Goal: Task Accomplishment & Management: Manage account settings

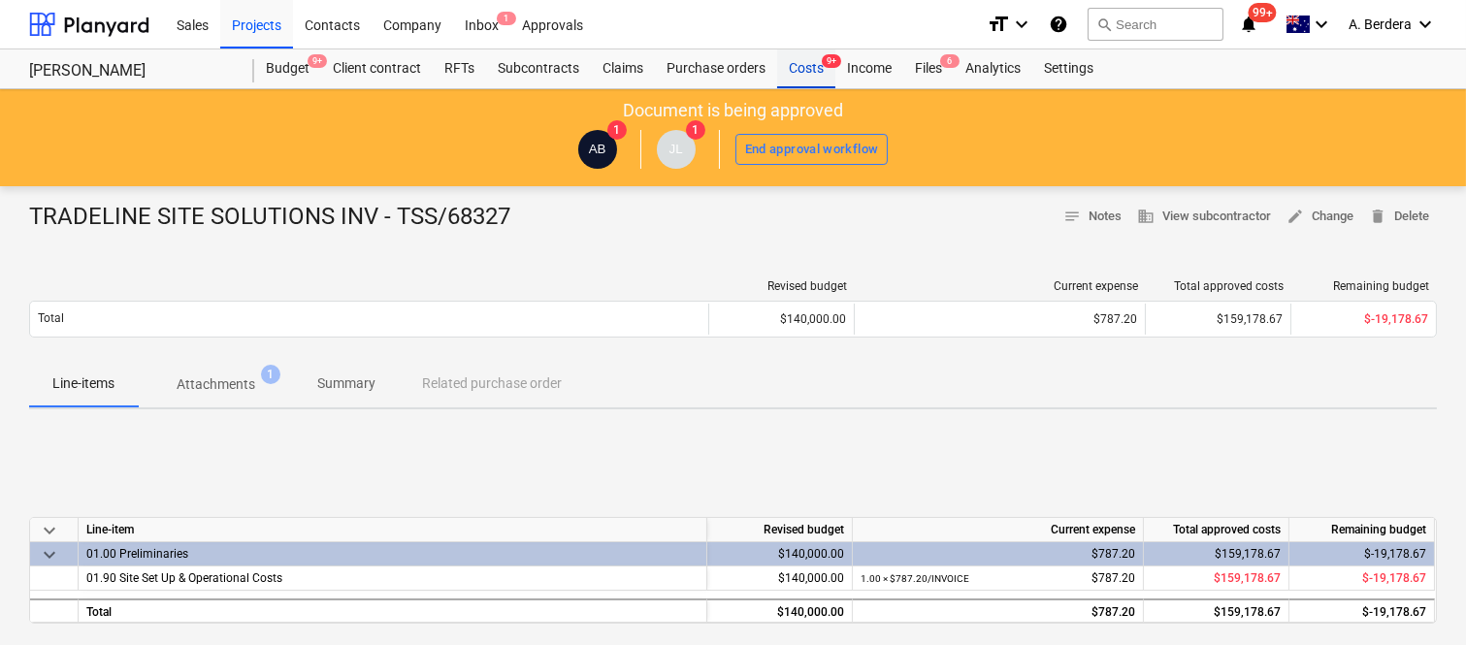
drag, startPoint x: 0, startPoint y: 0, endPoint x: 810, endPoint y: 74, distance: 813.6
click at [810, 74] on div "Costs 9+" at bounding box center [806, 68] width 58 height 39
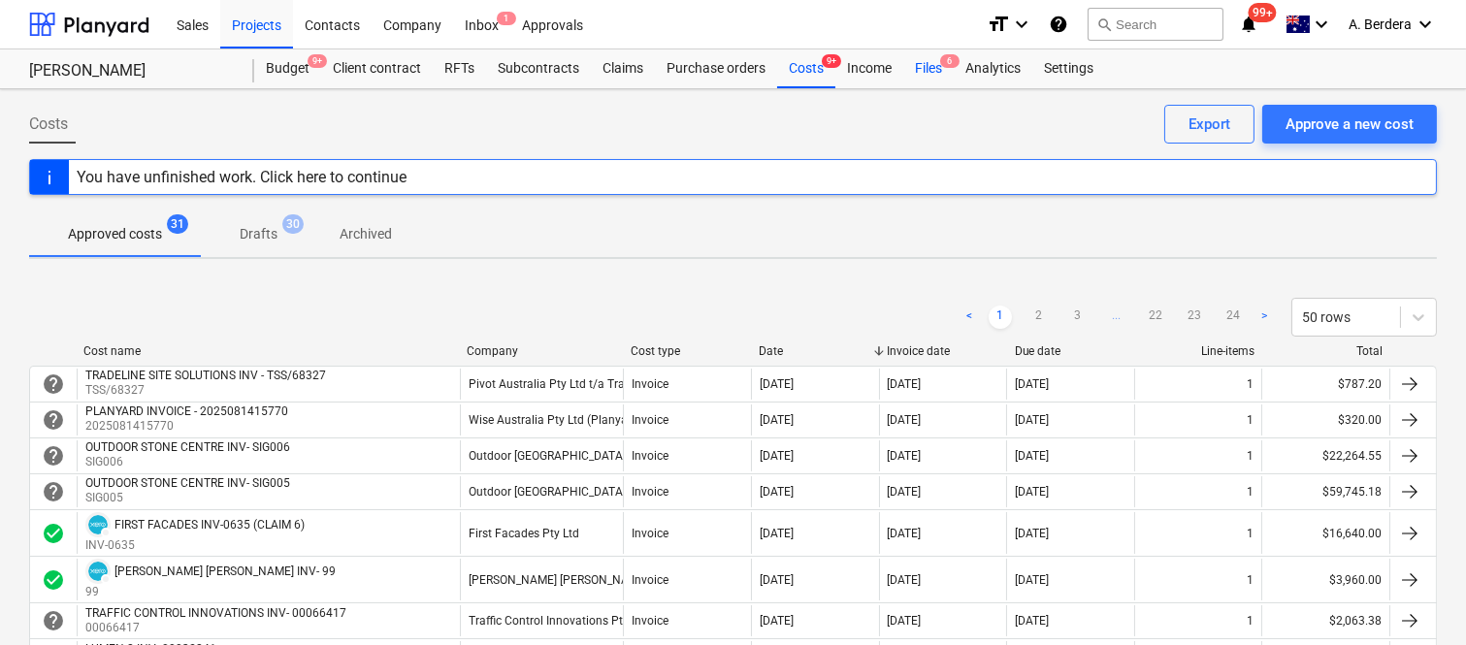
click at [946, 66] on span "6" at bounding box center [949, 61] width 19 height 14
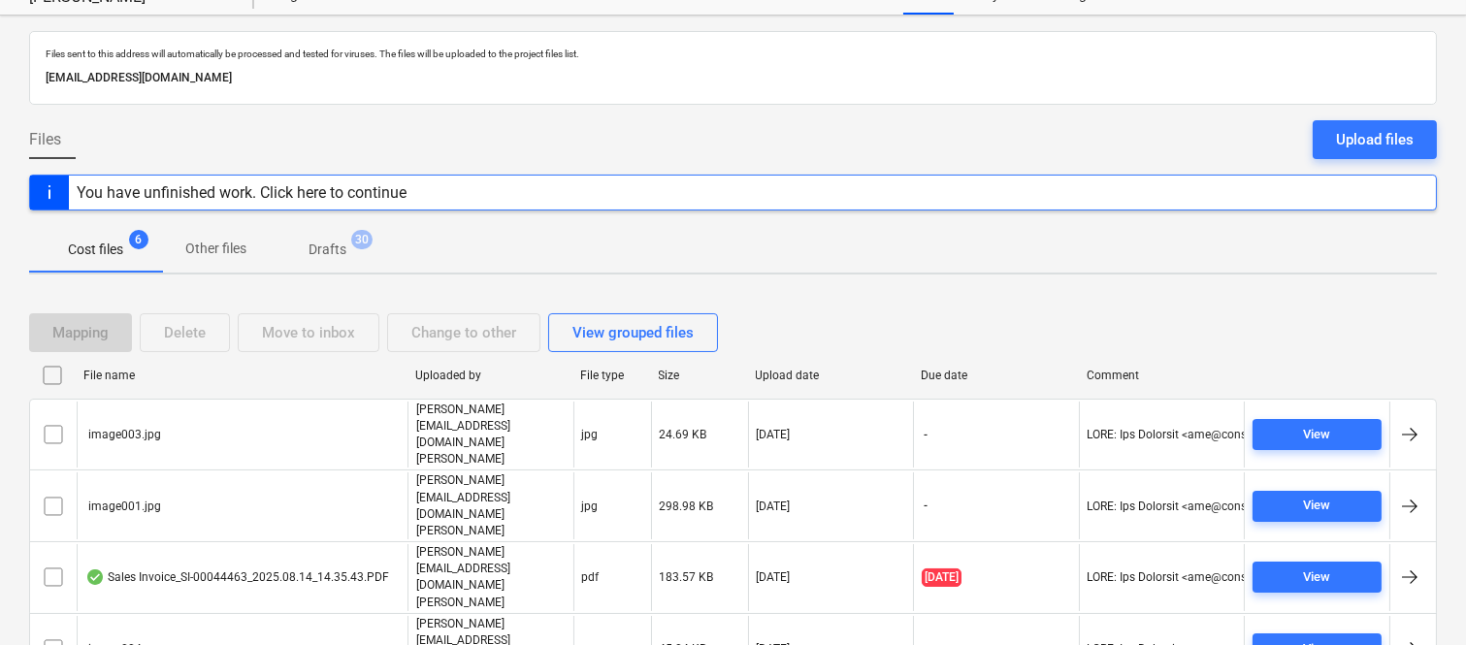
scroll to position [114, 0]
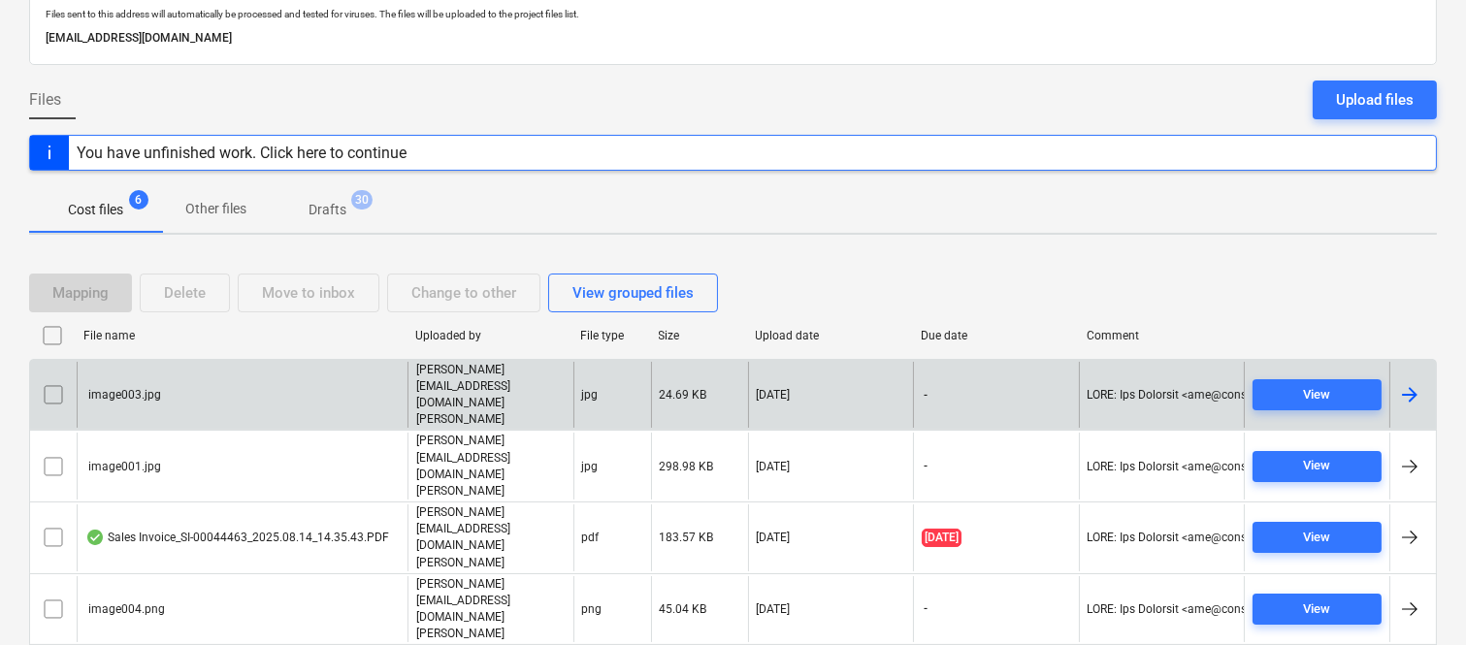
click at [56, 379] on input "checkbox" at bounding box center [53, 394] width 31 height 31
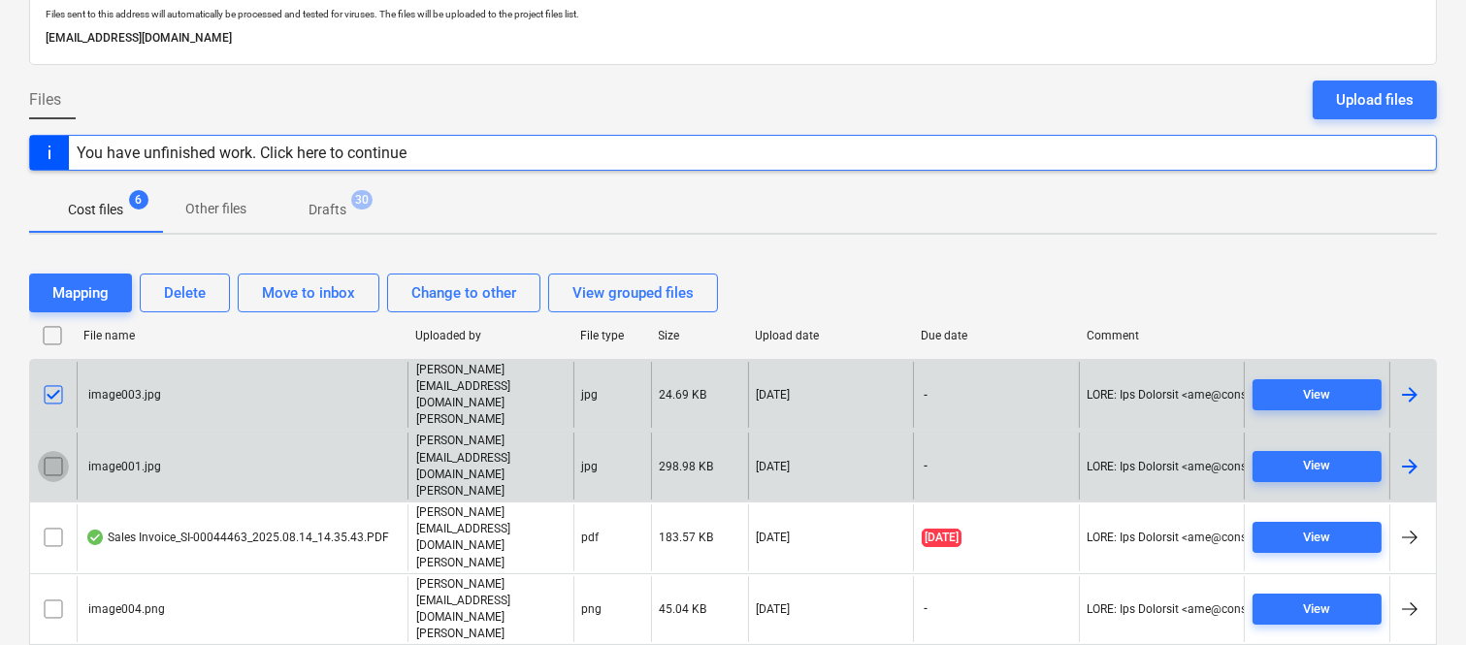
click at [54, 451] on input "checkbox" at bounding box center [53, 466] width 31 height 31
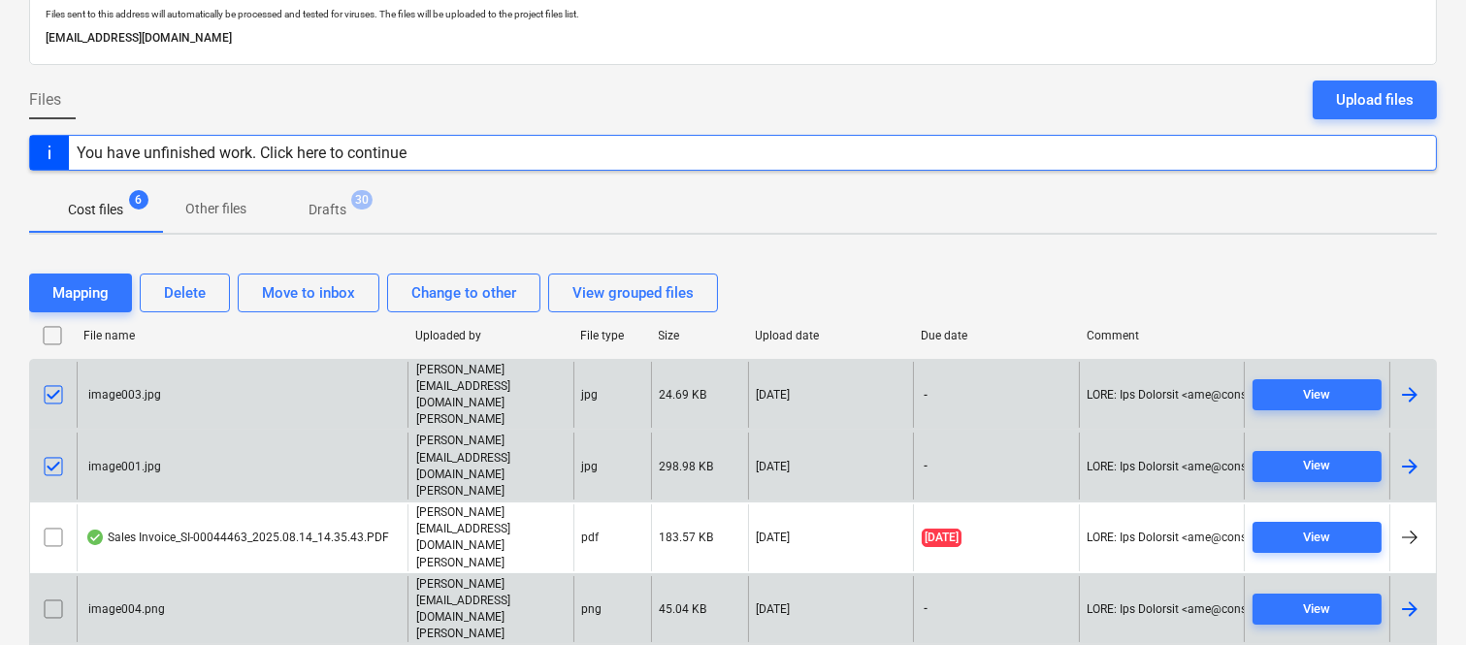
click at [52, 594] on input "checkbox" at bounding box center [53, 609] width 31 height 31
click at [184, 294] on div "Delete" at bounding box center [185, 292] width 42 height 25
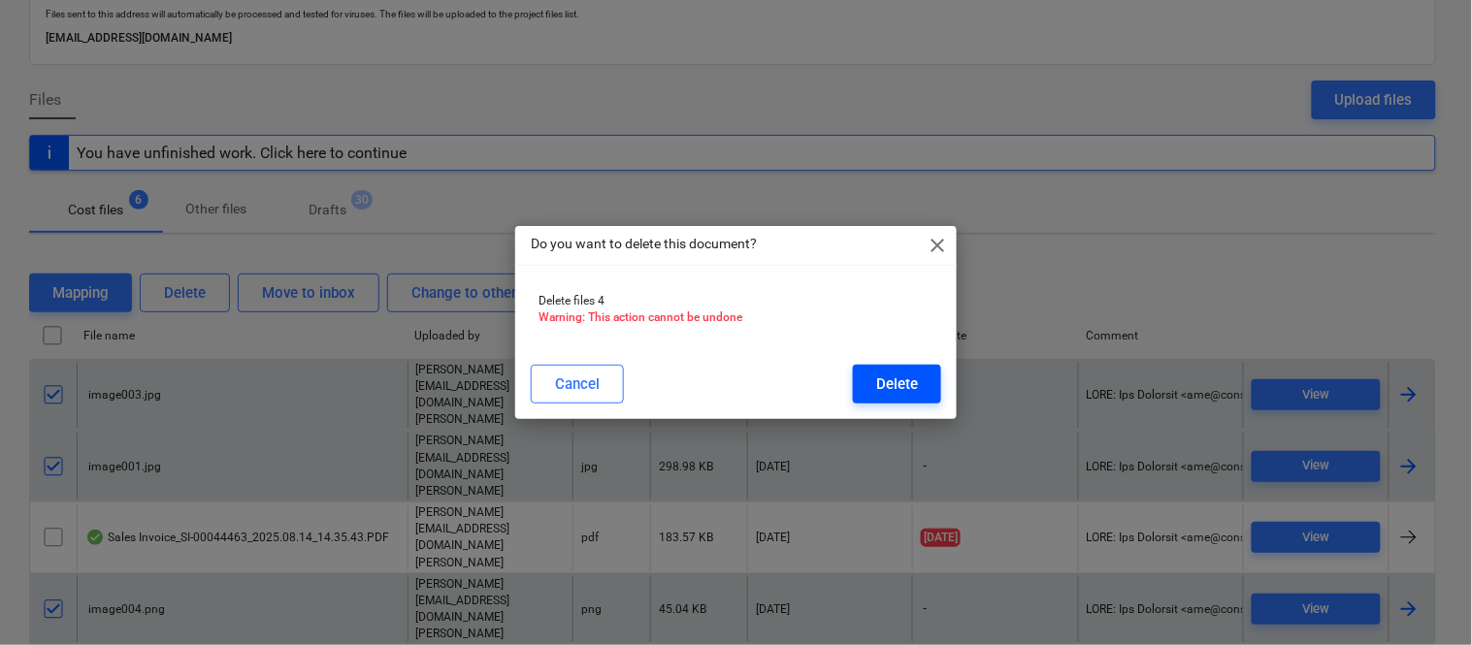
click at [908, 388] on div "Delete" at bounding box center [897, 384] width 42 height 25
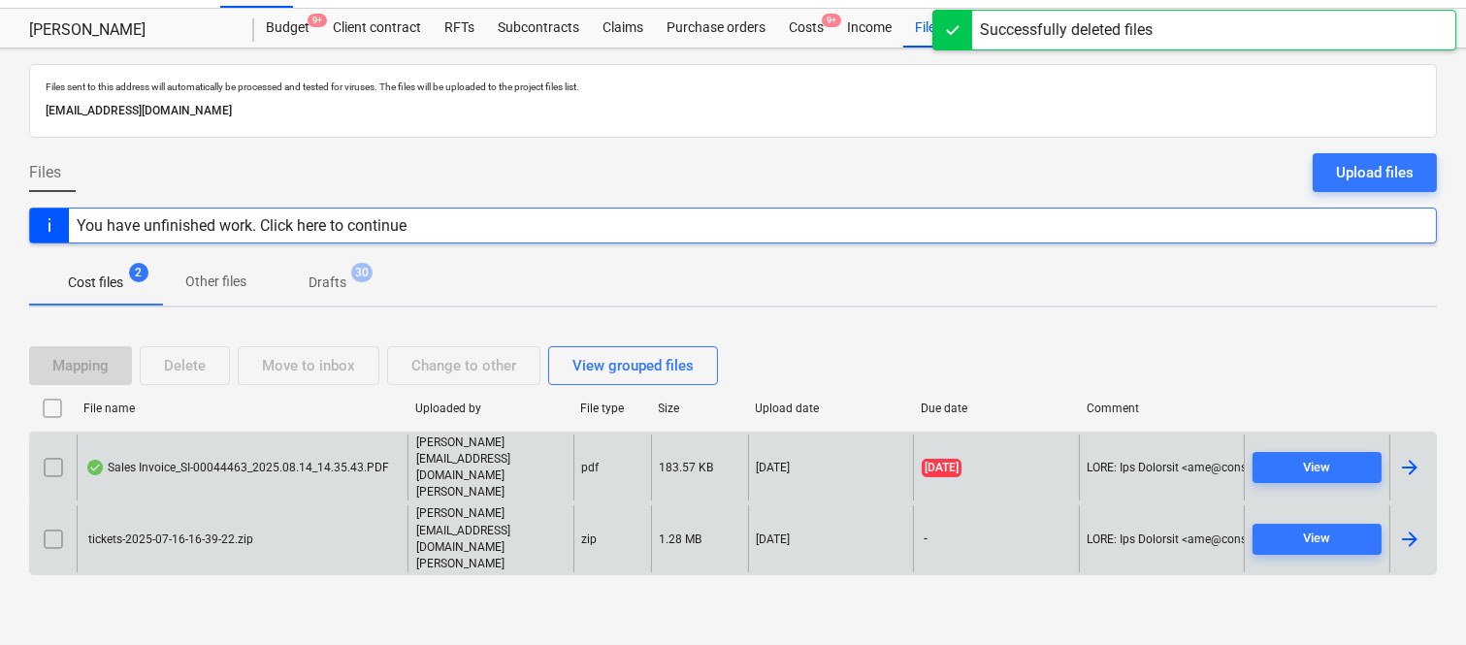
scroll to position [41, 0]
click at [384, 475] on div "Sales Invoice_SI-00044463_2025.08.14_14.35.43.PDF" at bounding box center [237, 468] width 304 height 16
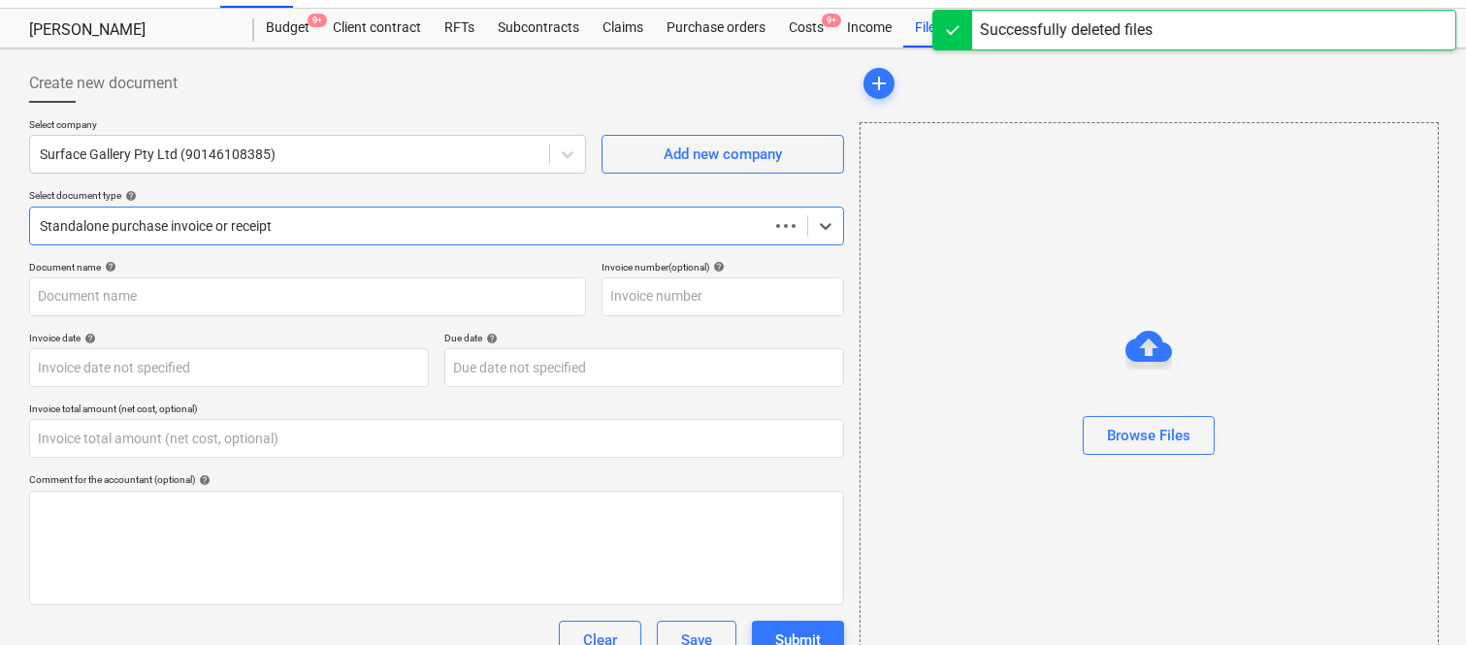
type input "0.00"
type input "00044463"
type input "[DATE]"
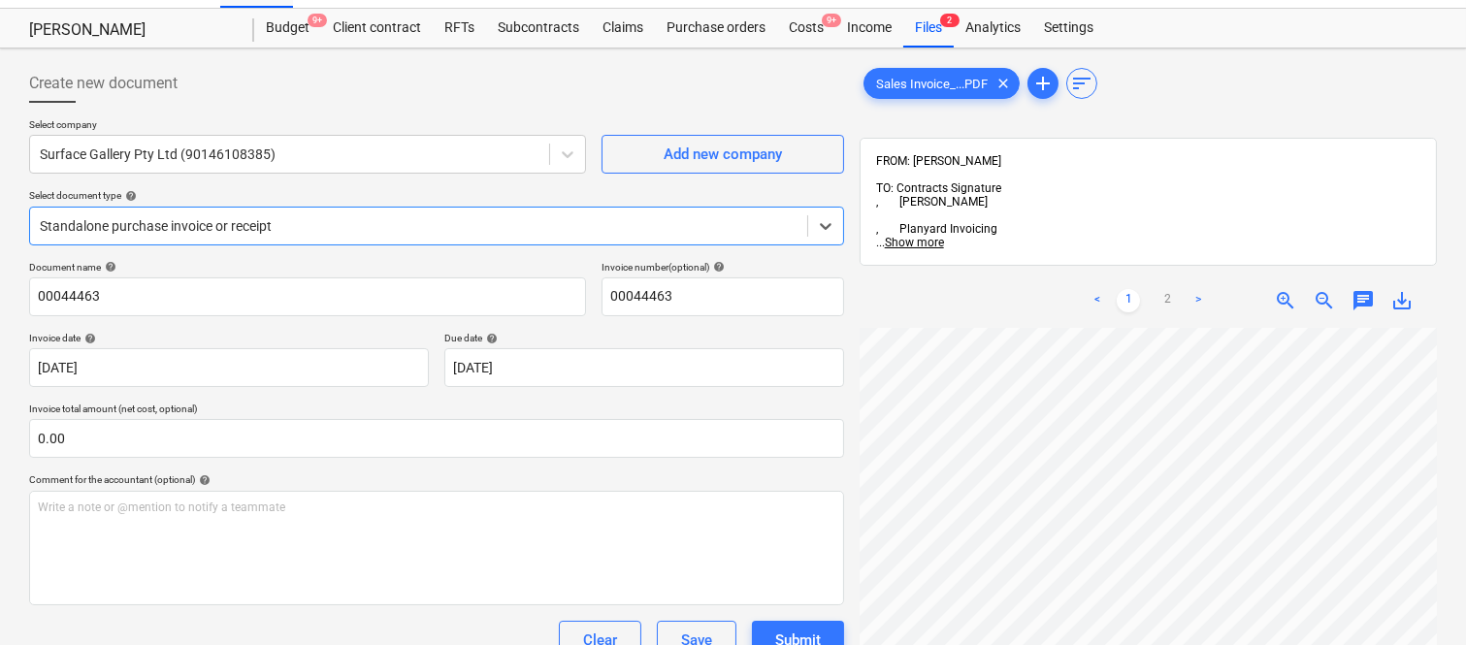
click at [379, 220] on div at bounding box center [419, 225] width 758 height 19
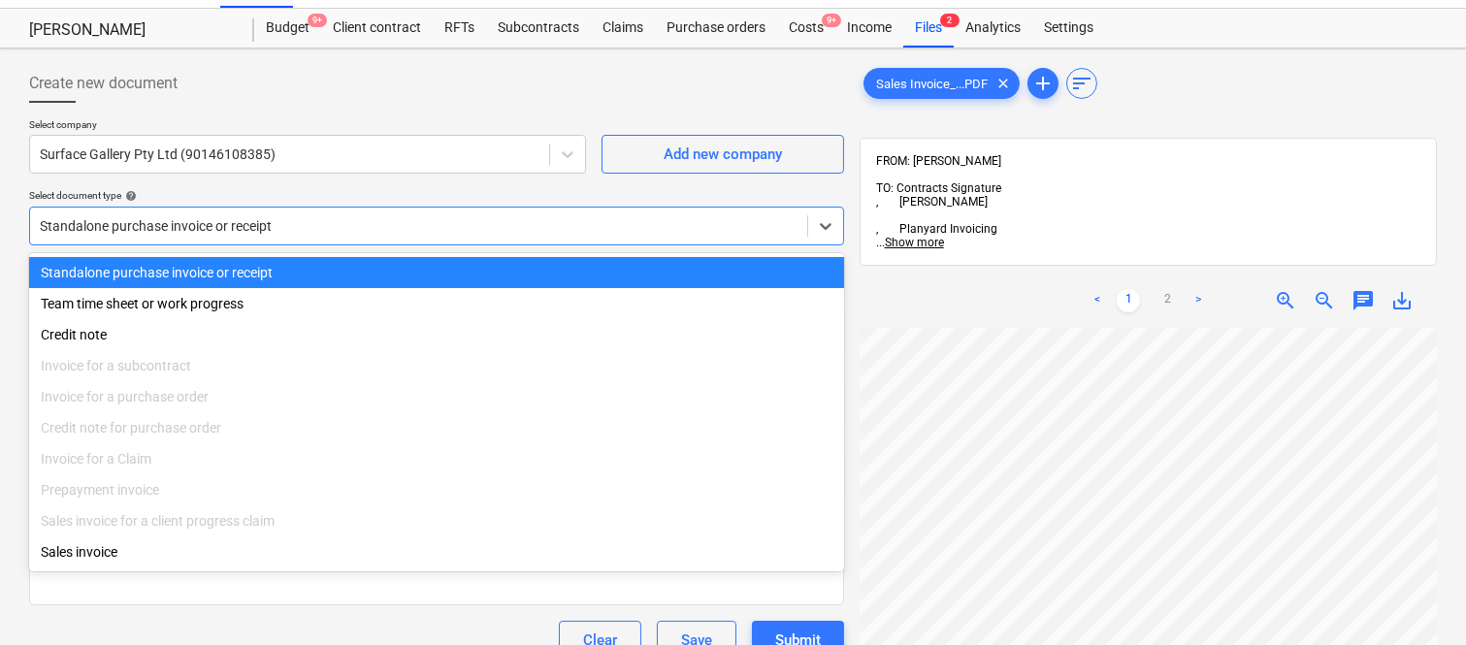
click at [403, 275] on div "Standalone purchase invoice or receipt" at bounding box center [436, 272] width 815 height 31
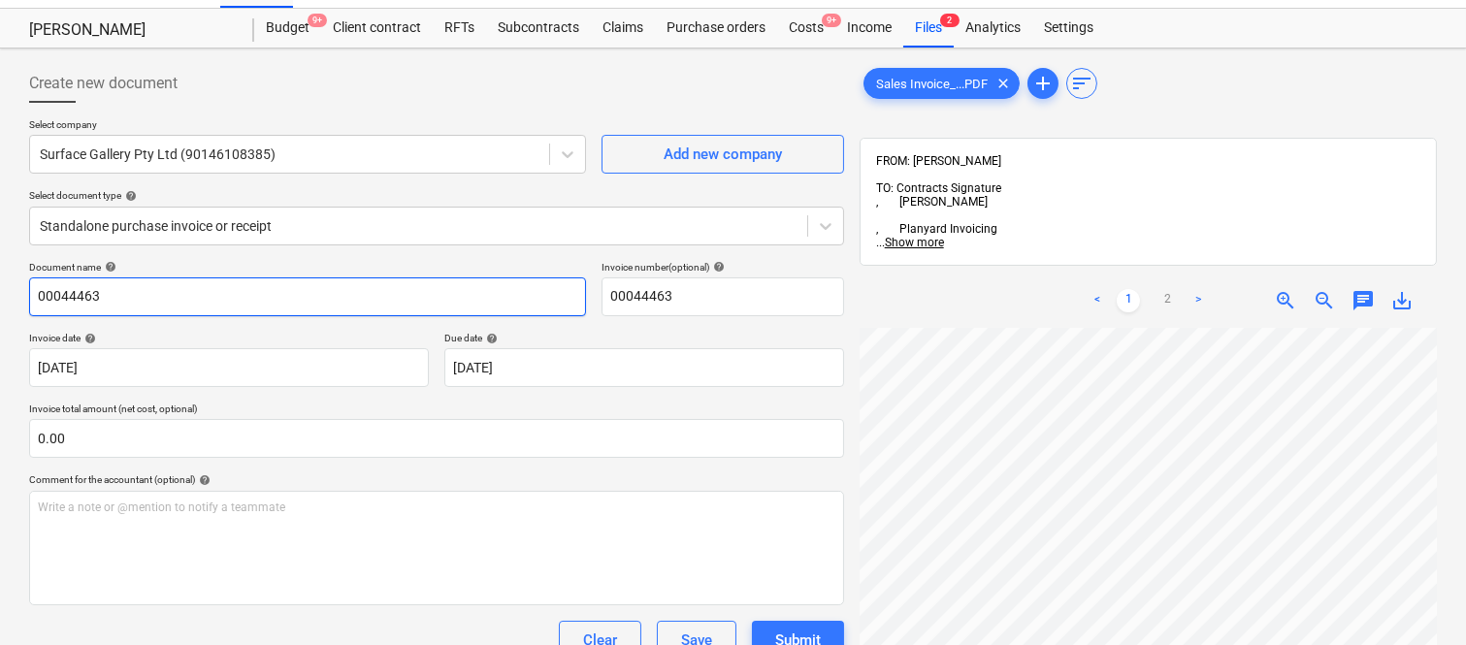
click at [30, 291] on input "00044463" at bounding box center [307, 297] width 557 height 39
type input "SURFACE GALLERY INV- SI-00044463"
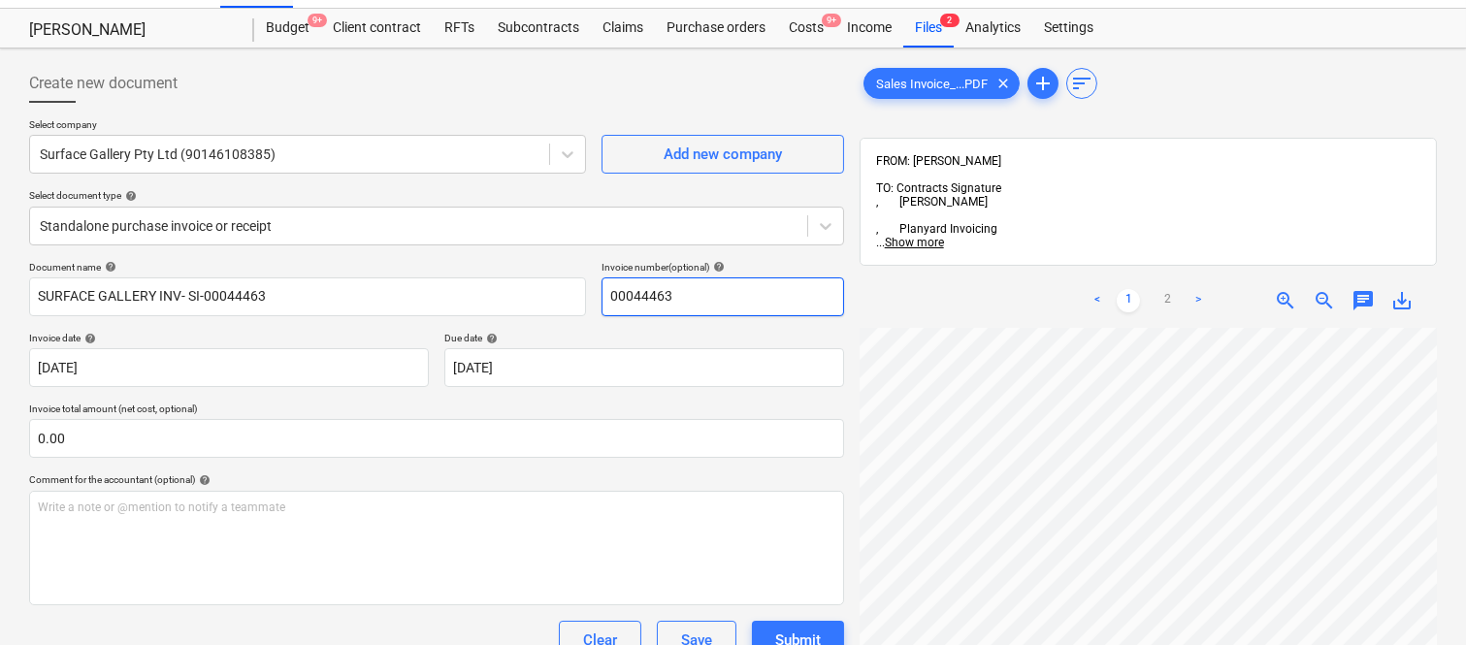
click at [607, 294] on input "00044463" at bounding box center [723, 297] width 243 height 39
type input "SI-00044463"
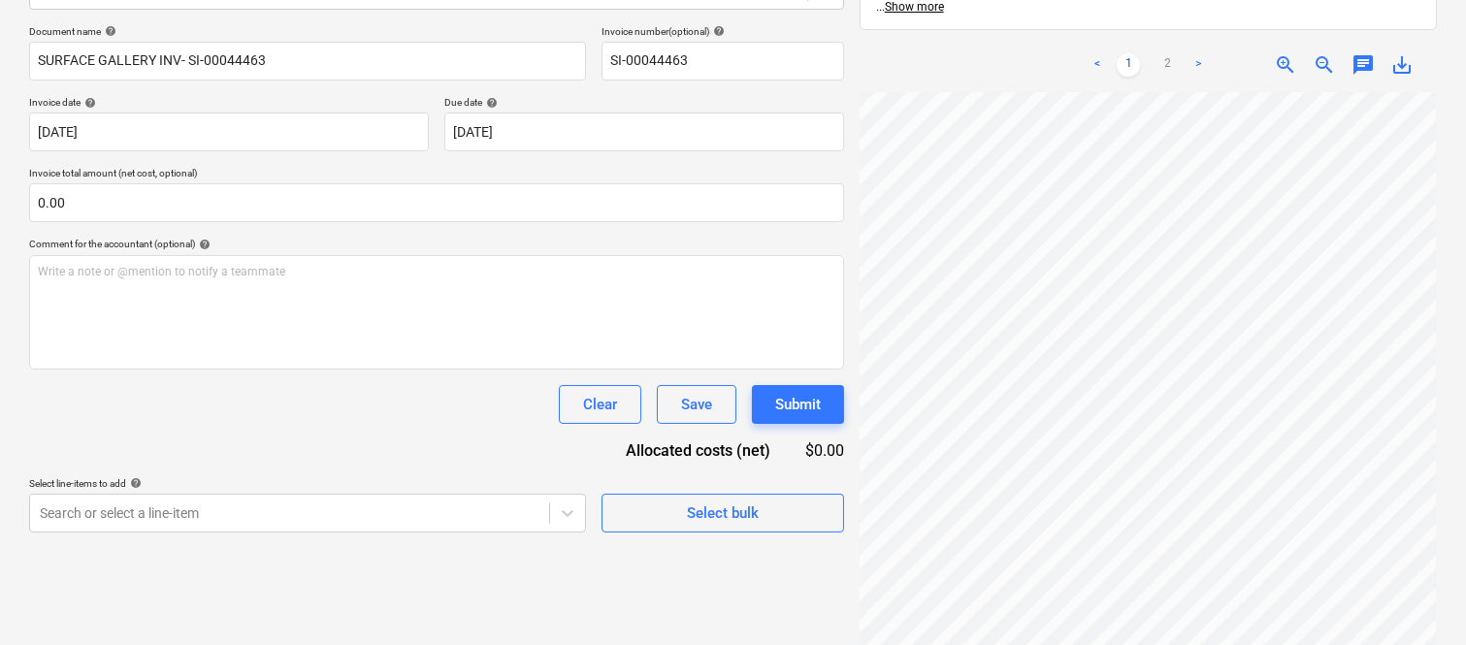
scroll to position [439, 152]
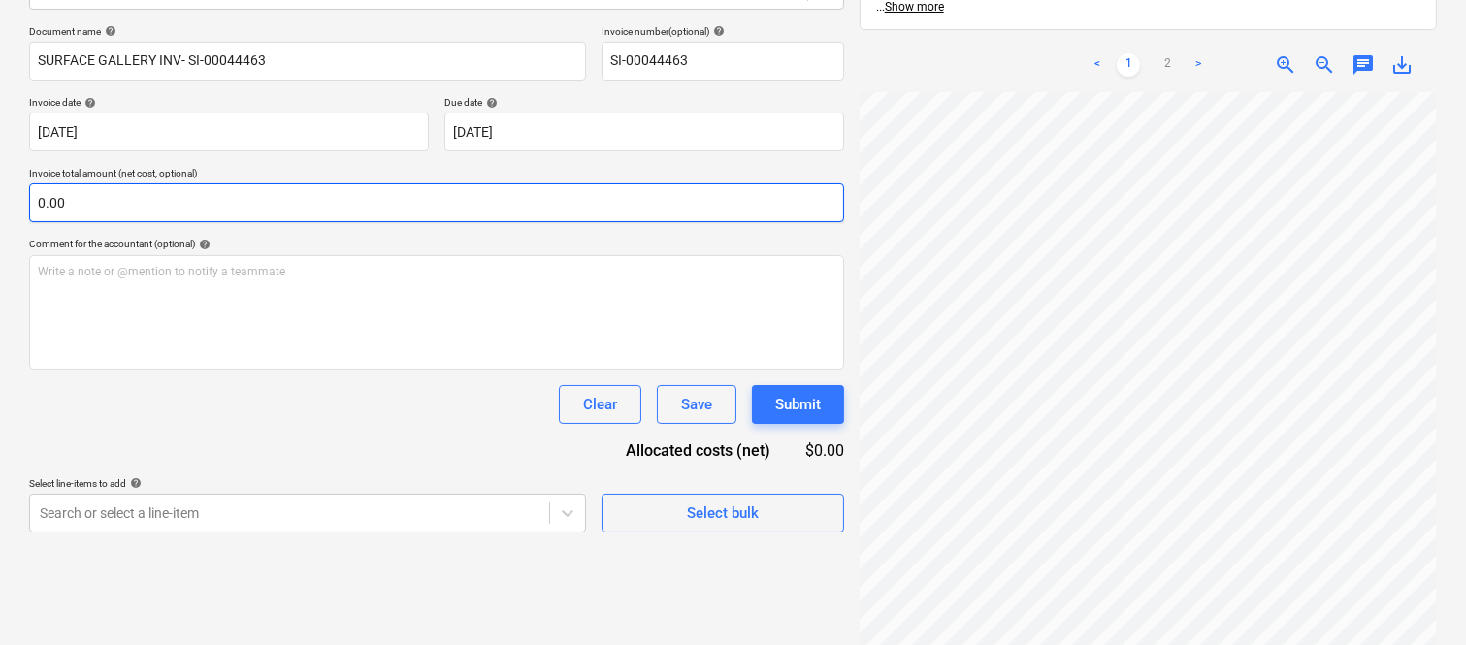
click at [180, 213] on input "0.00" at bounding box center [436, 202] width 815 height 39
paste input "68,448.13"
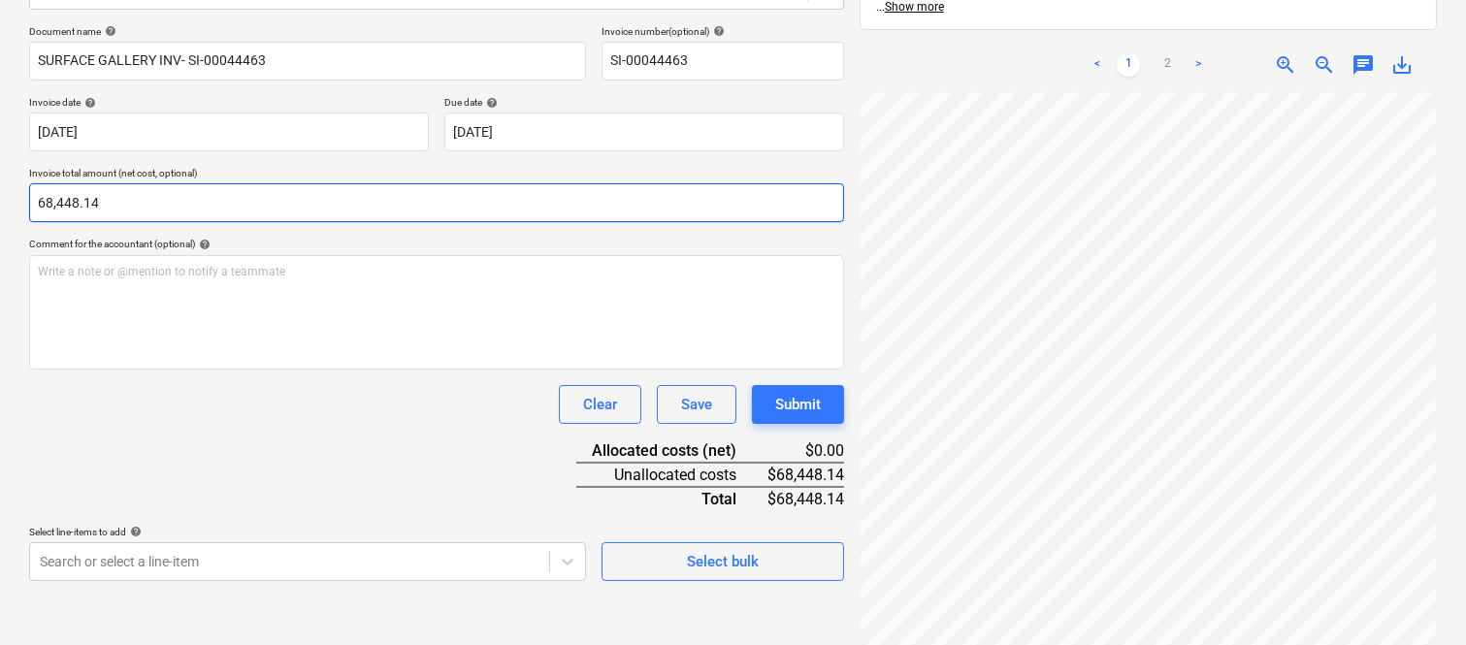
type input "68,448.14"
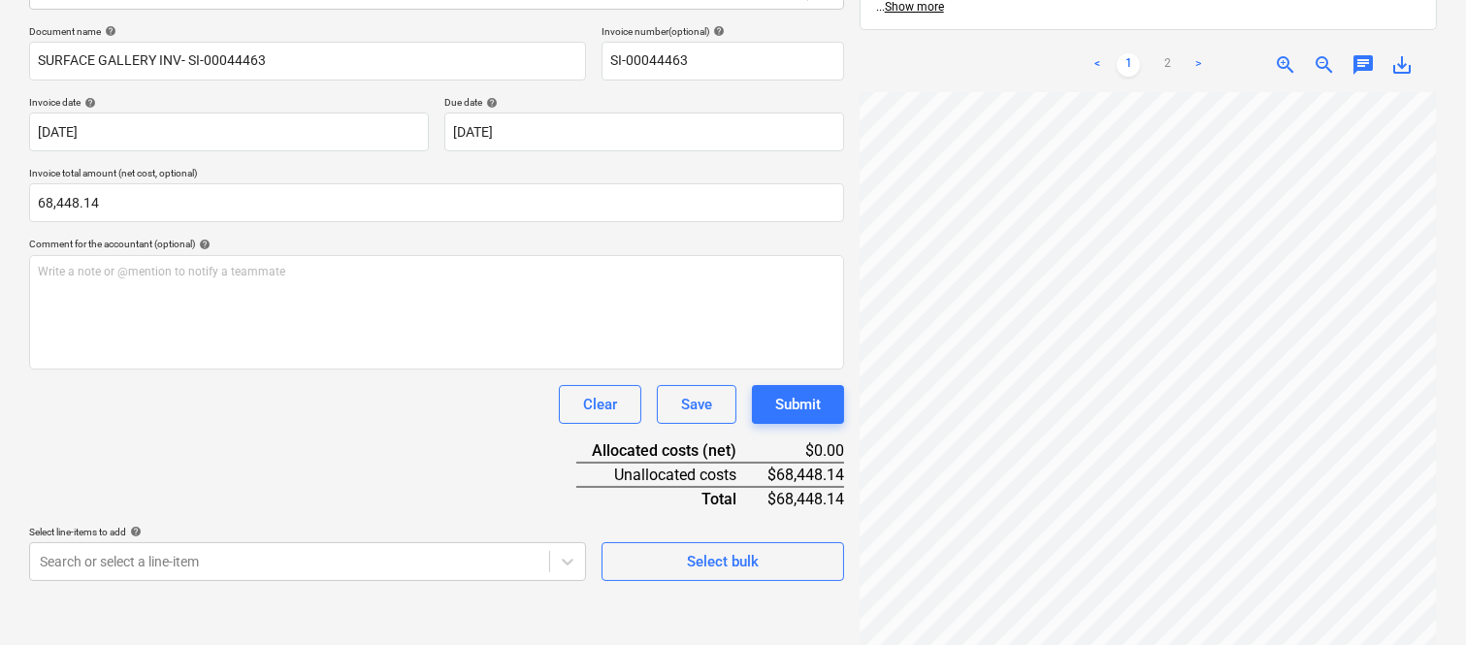
click at [301, 385] on div "Clear Save Submit" at bounding box center [436, 404] width 815 height 39
click at [238, 369] on body "Sales Projects Contacts Company Inbox 1 Approvals format_size keyboard_arrow_do…" at bounding box center [733, 45] width 1466 height 645
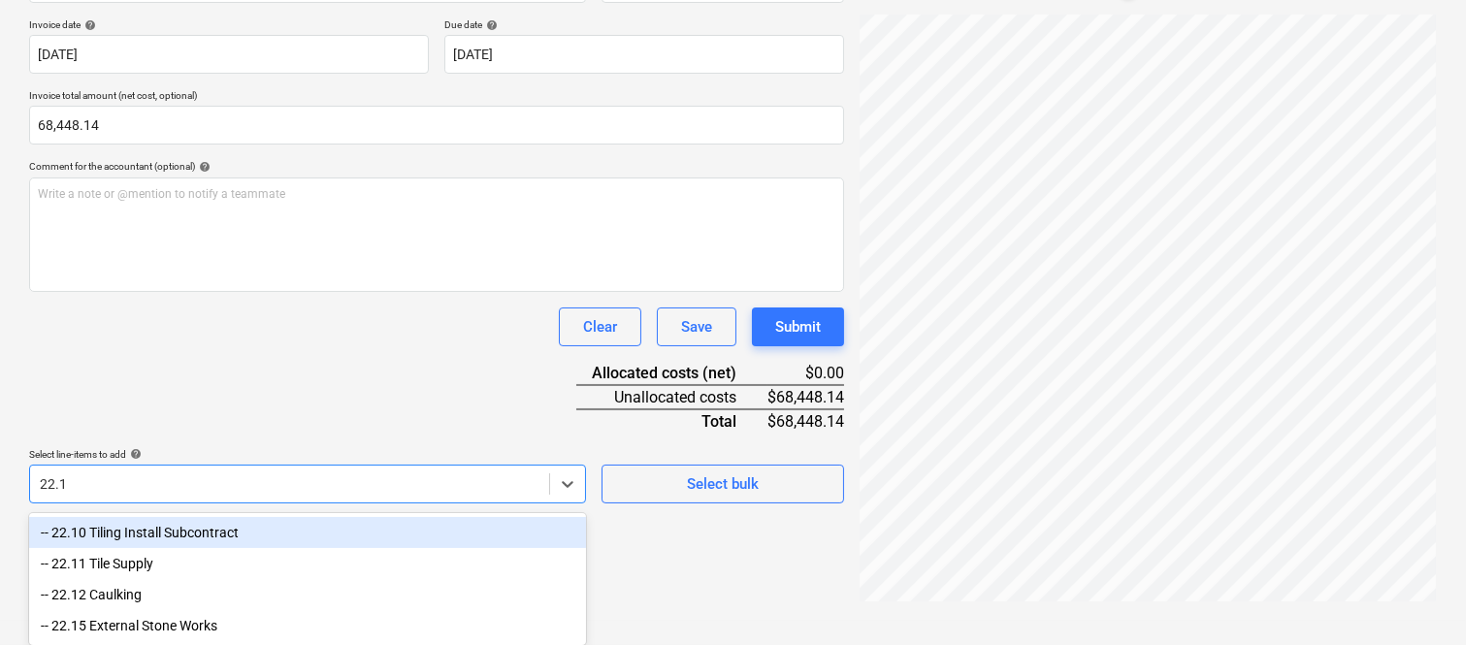
type input "22.11"
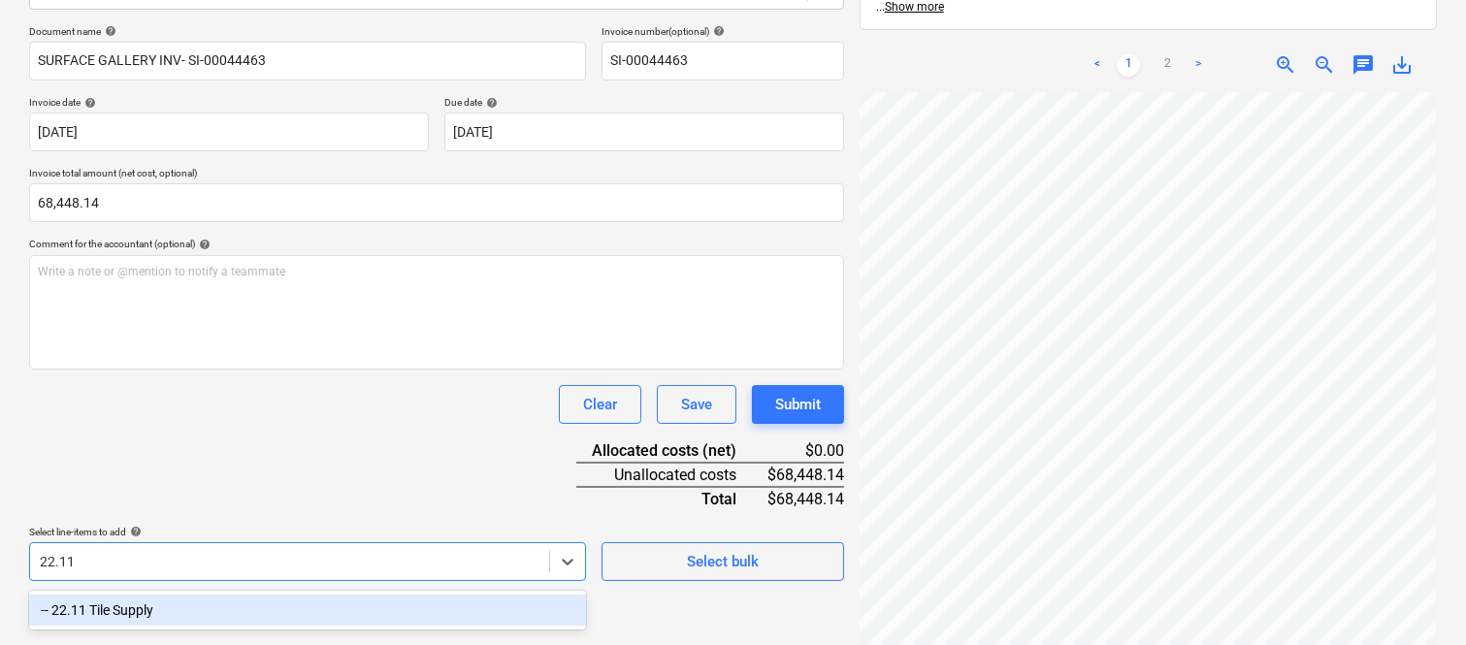
click at [225, 609] on div "-- 22.11 Tile Supply" at bounding box center [307, 610] width 557 height 31
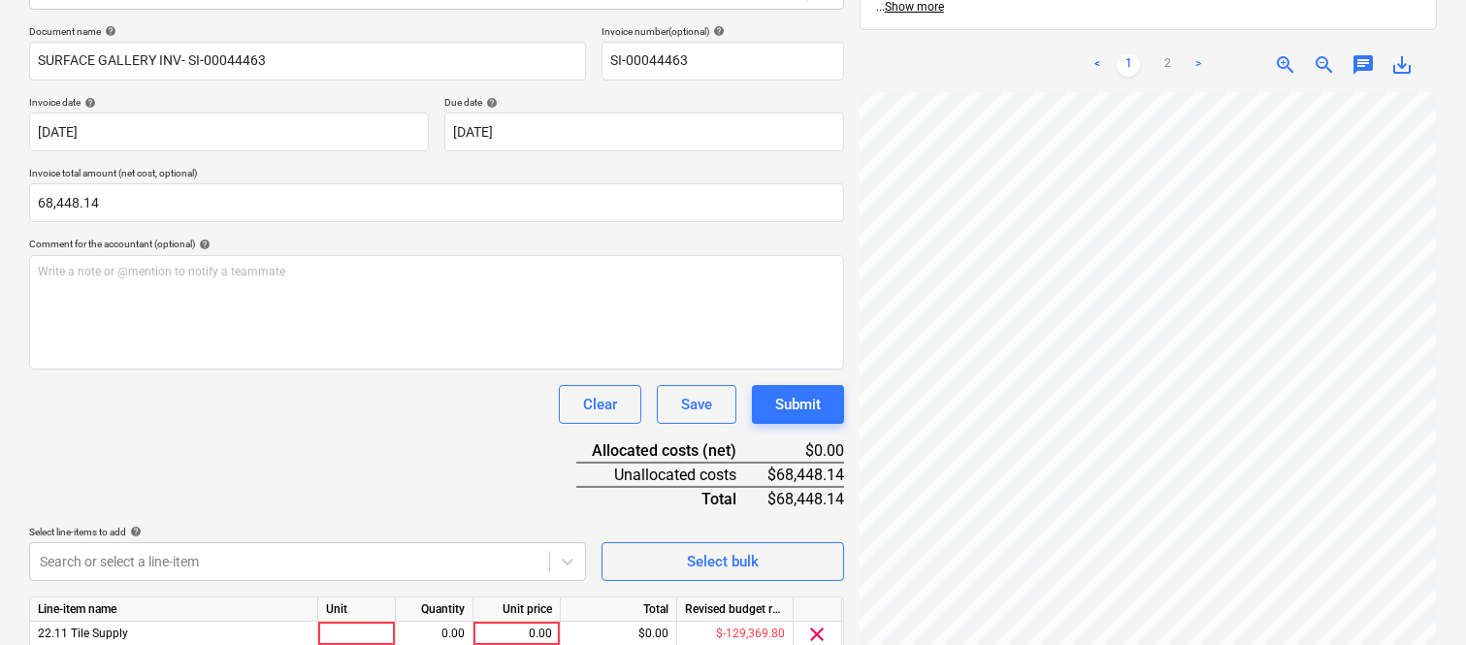
click at [230, 448] on div "Document name help SURFACE GALLERY INV- SI-00044463 Invoice number (optional) h…" at bounding box center [436, 367] width 815 height 684
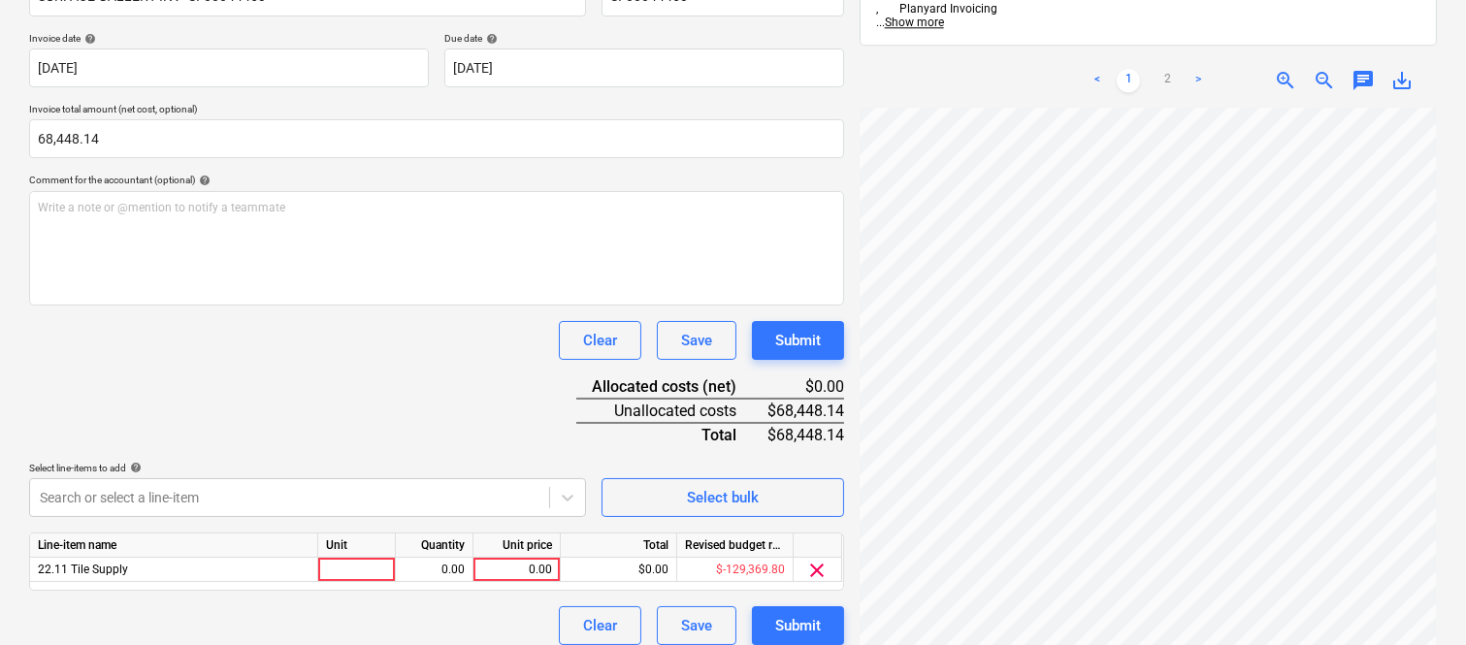
scroll to position [356, 0]
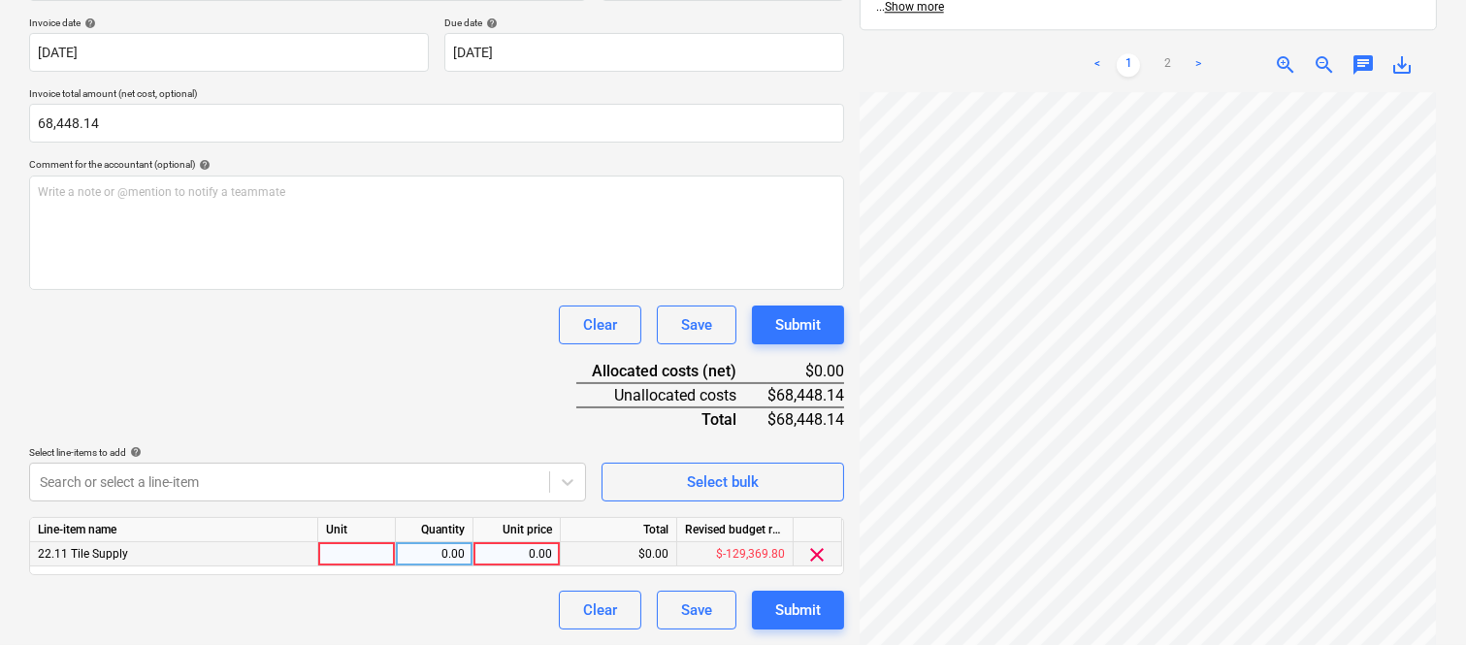
click at [354, 547] on div at bounding box center [357, 554] width 78 height 24
type input "INVOICE"
click at [456, 556] on div "0.00" at bounding box center [434, 554] width 61 height 24
type input "`"
type input "1"
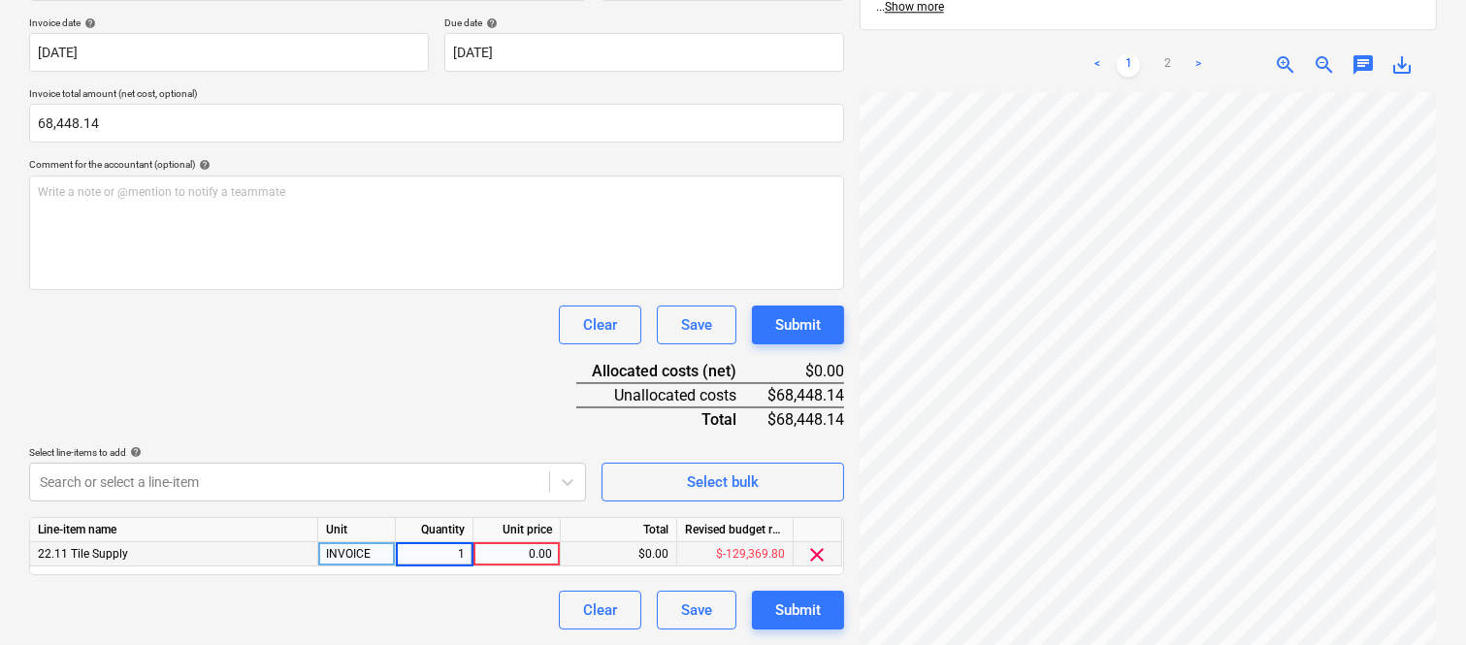
click at [518, 564] on div "0.00" at bounding box center [516, 554] width 71 height 24
type input "68,448.14"
click at [509, 589] on div "Document name help SURFACE GALLERY INV- SI-00044463 Invoice number (optional) h…" at bounding box center [436, 288] width 815 height 684
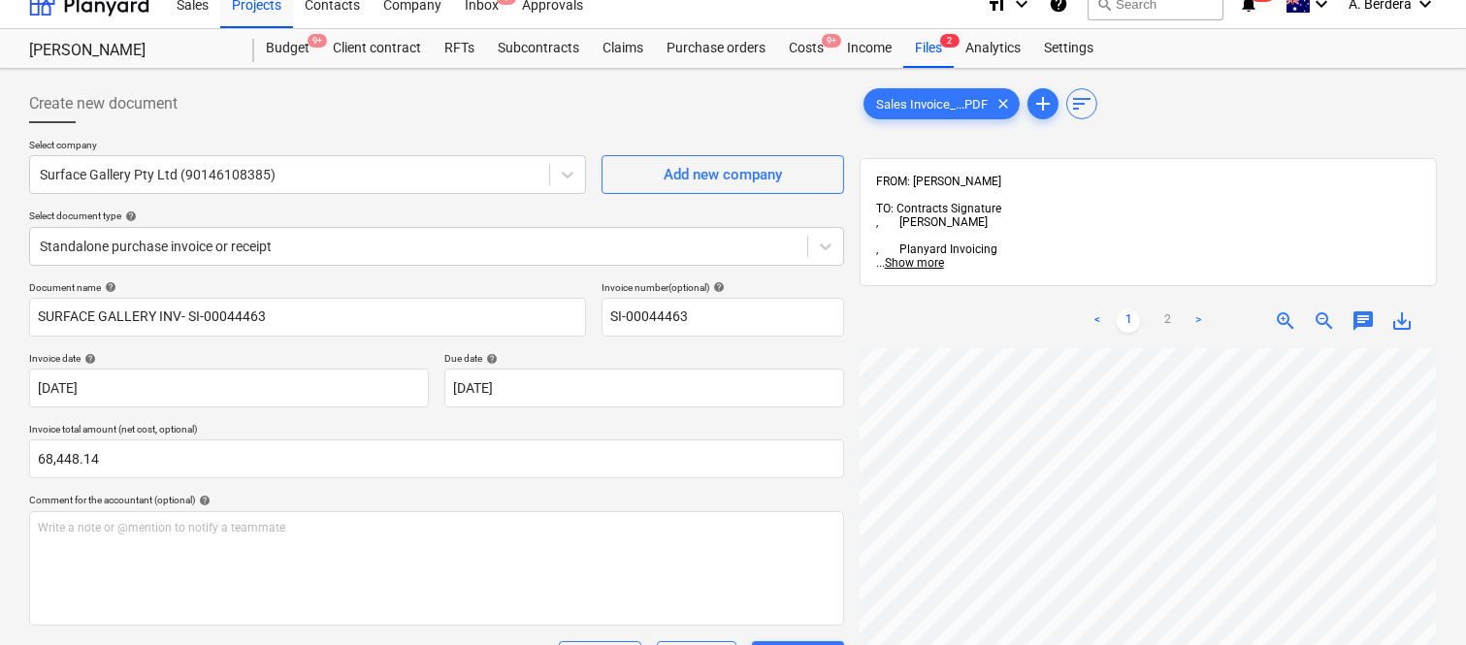
scroll to position [0, 0]
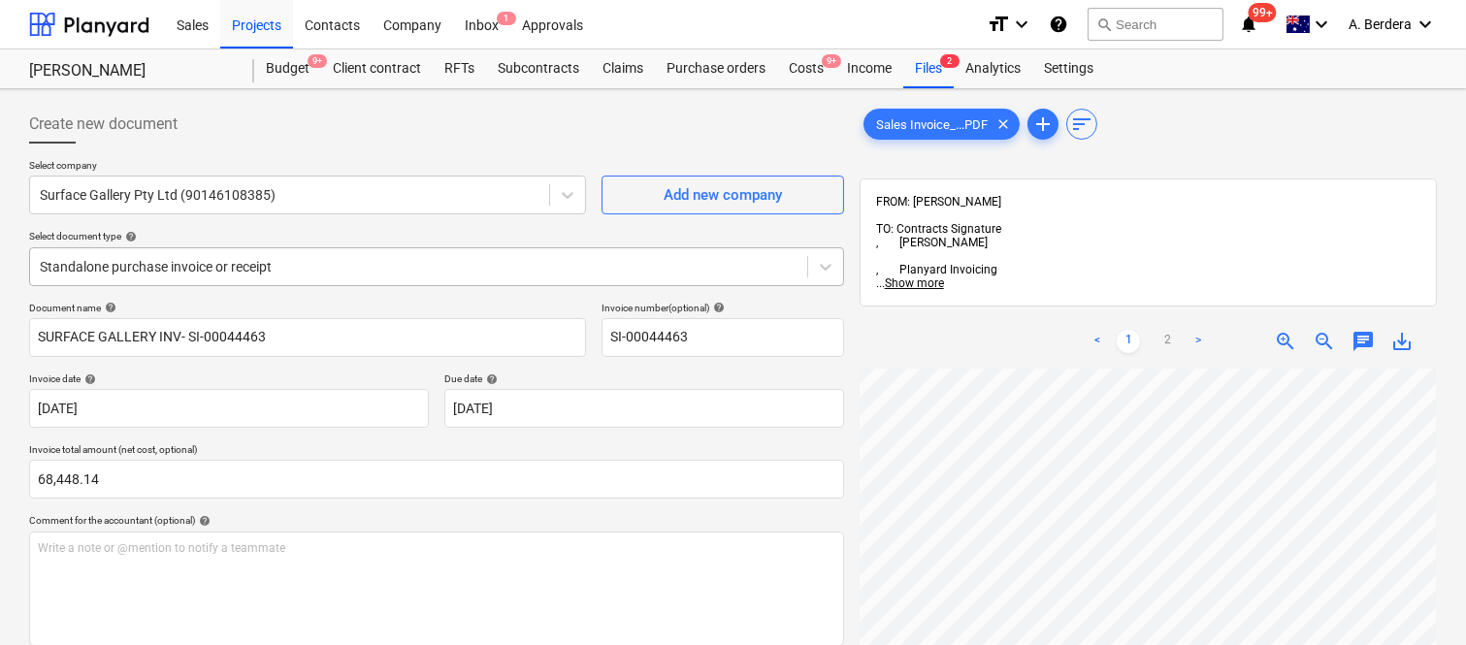
click at [353, 259] on div at bounding box center [419, 266] width 758 height 19
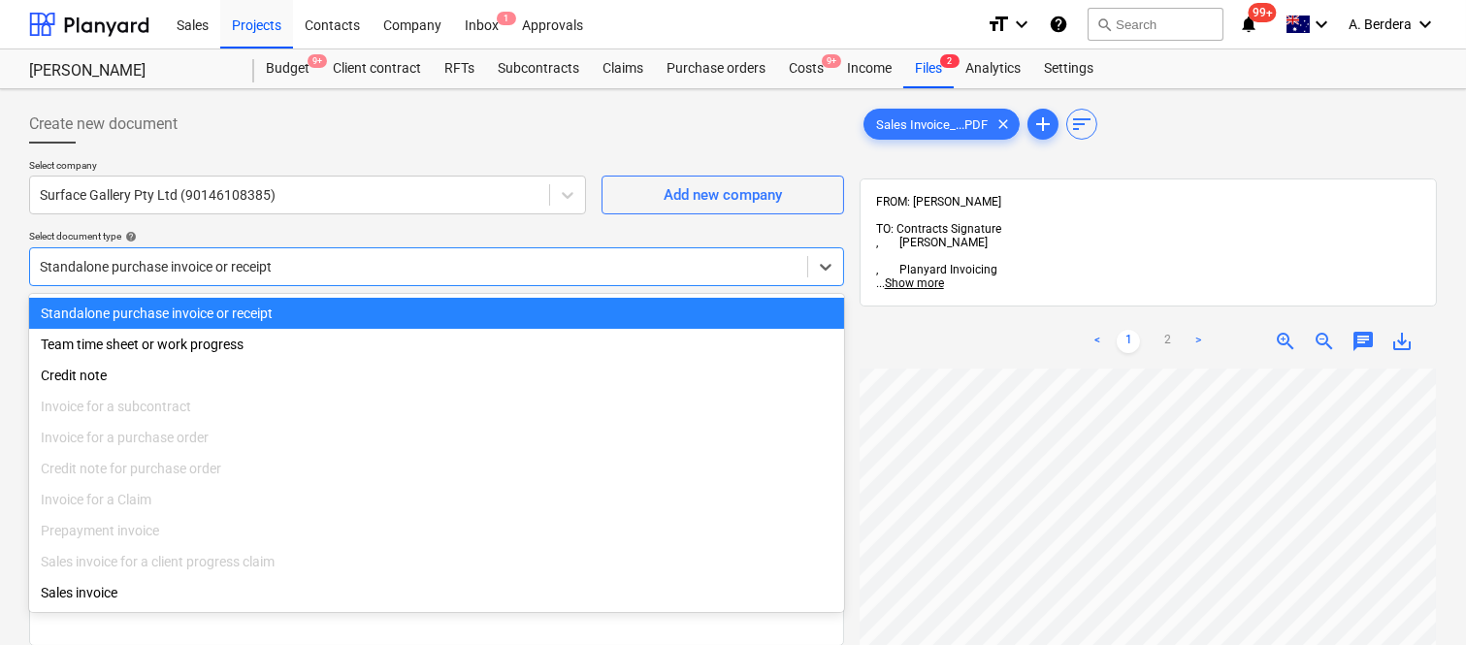
click at [374, 311] on div "Standalone purchase invoice or receipt" at bounding box center [436, 313] width 815 height 31
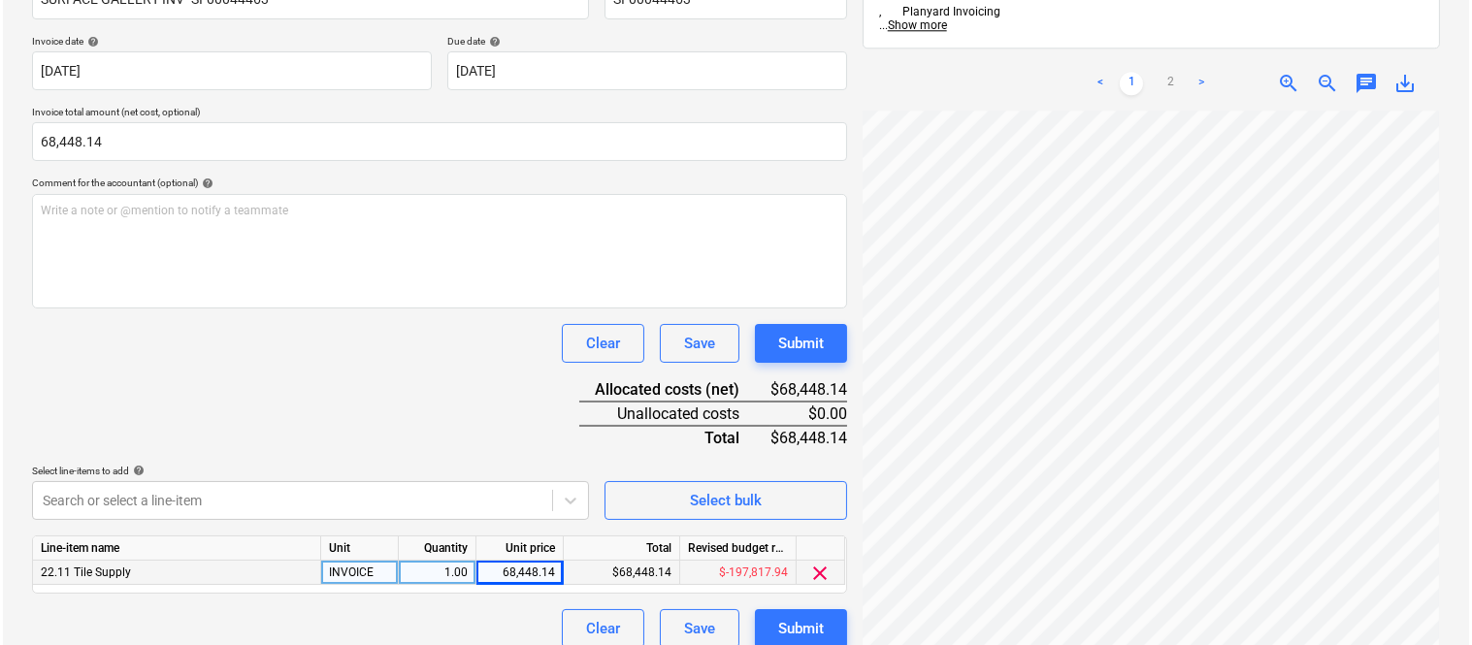
scroll to position [356, 0]
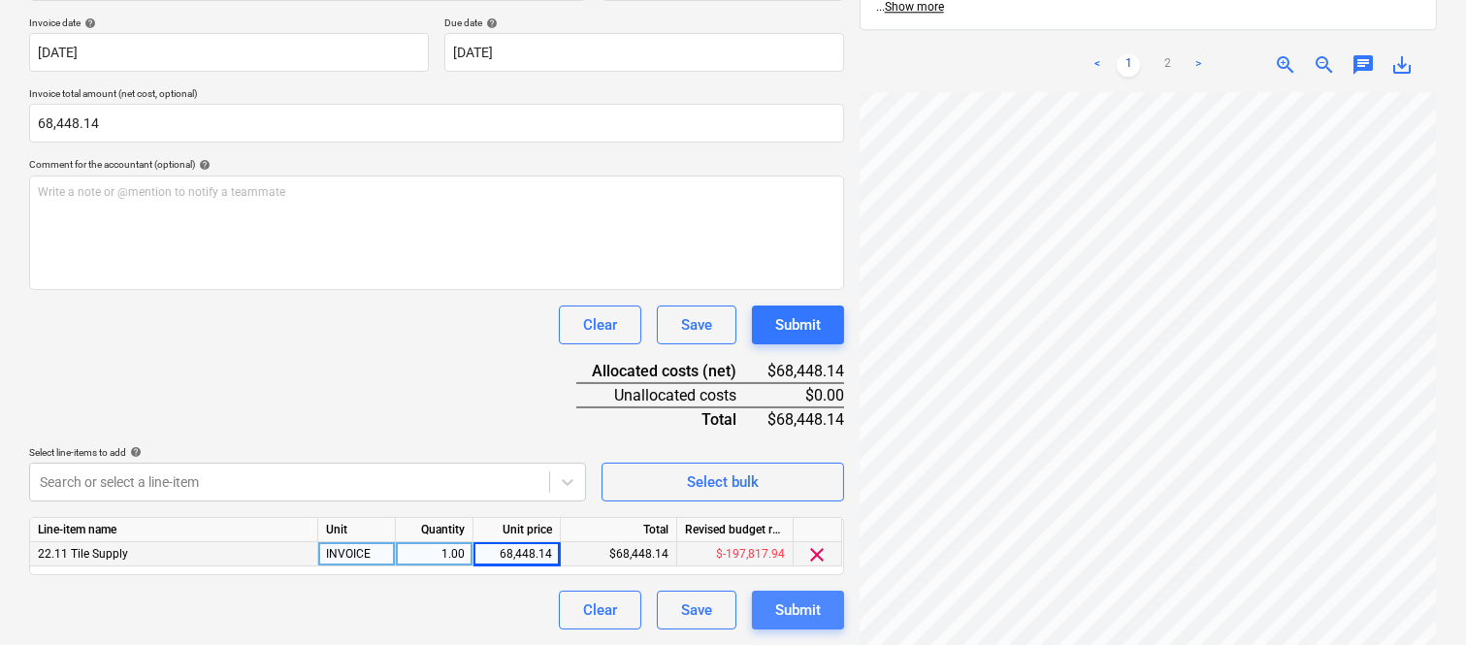
click at [776, 611] on div "Submit" at bounding box center [798, 610] width 46 height 25
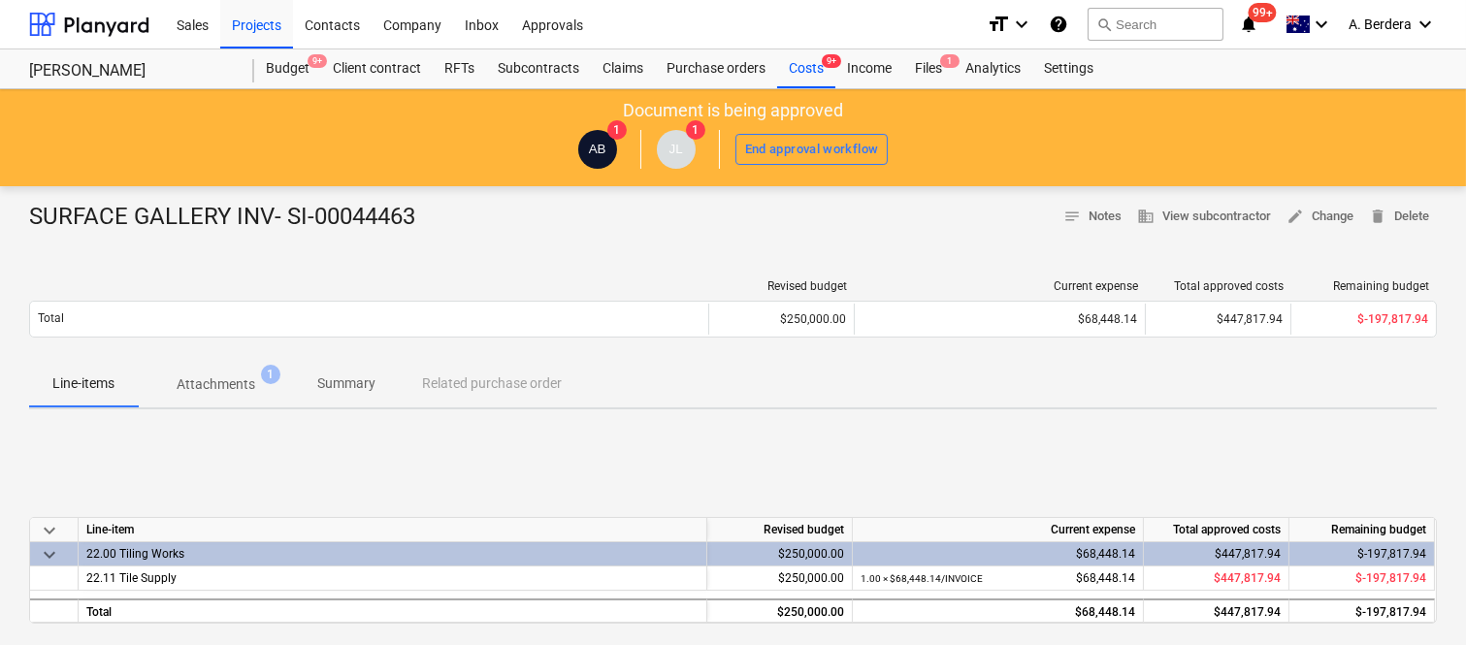
click at [338, 381] on p "Summary" at bounding box center [346, 384] width 58 height 20
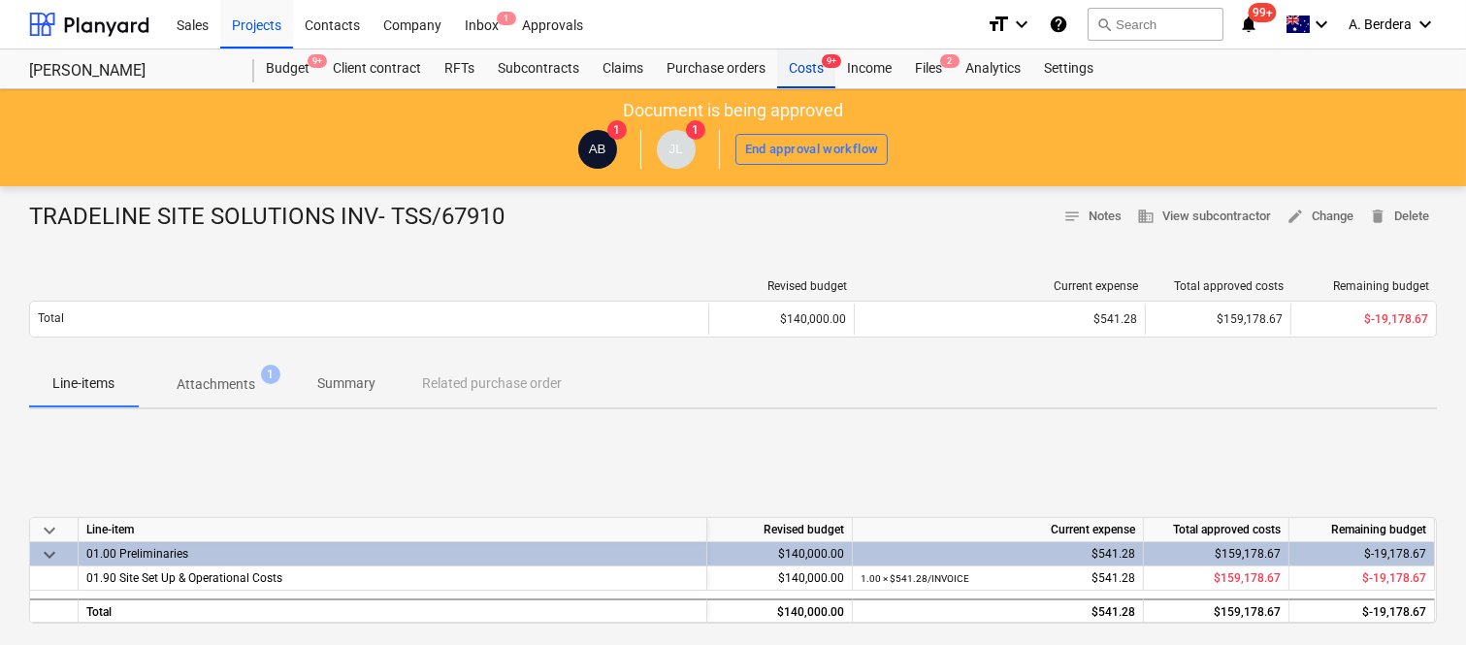
click at [810, 73] on div "Costs 9+" at bounding box center [806, 68] width 58 height 39
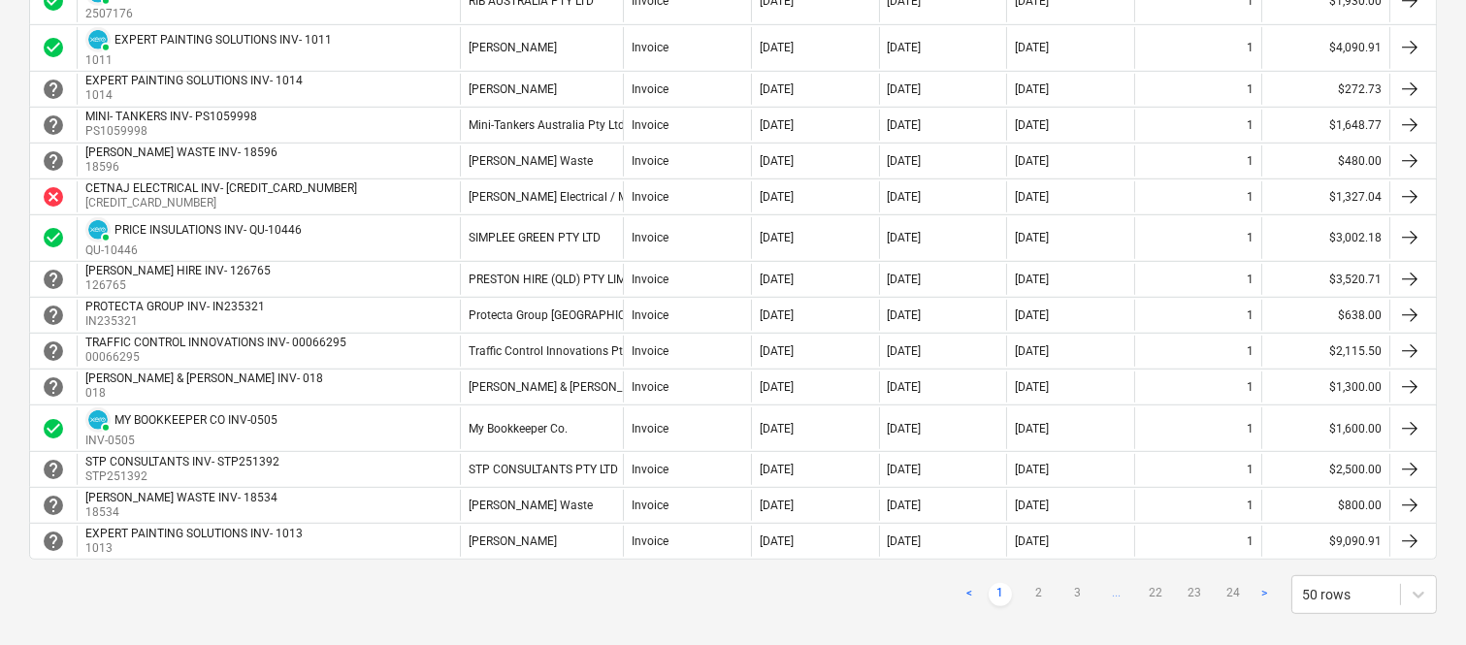
scroll to position [1769, 0]
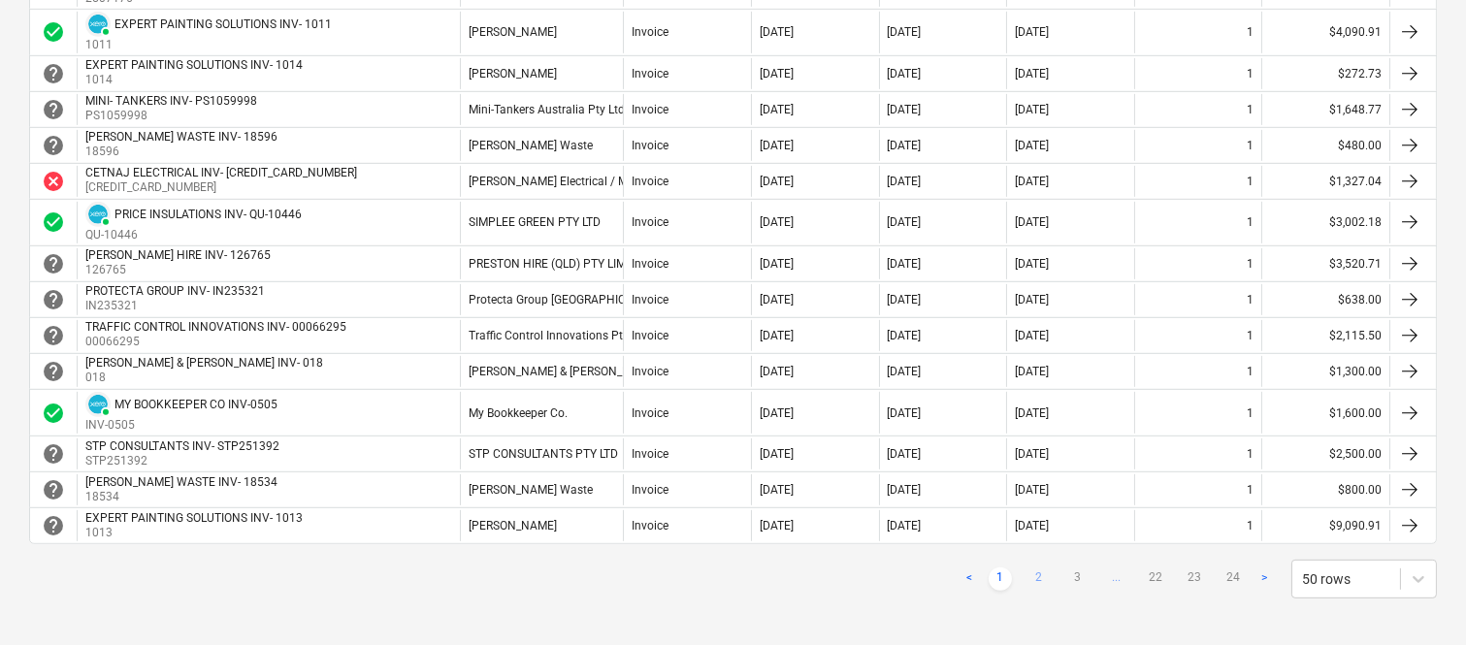
click at [1035, 579] on link "2" at bounding box center [1039, 579] width 23 height 23
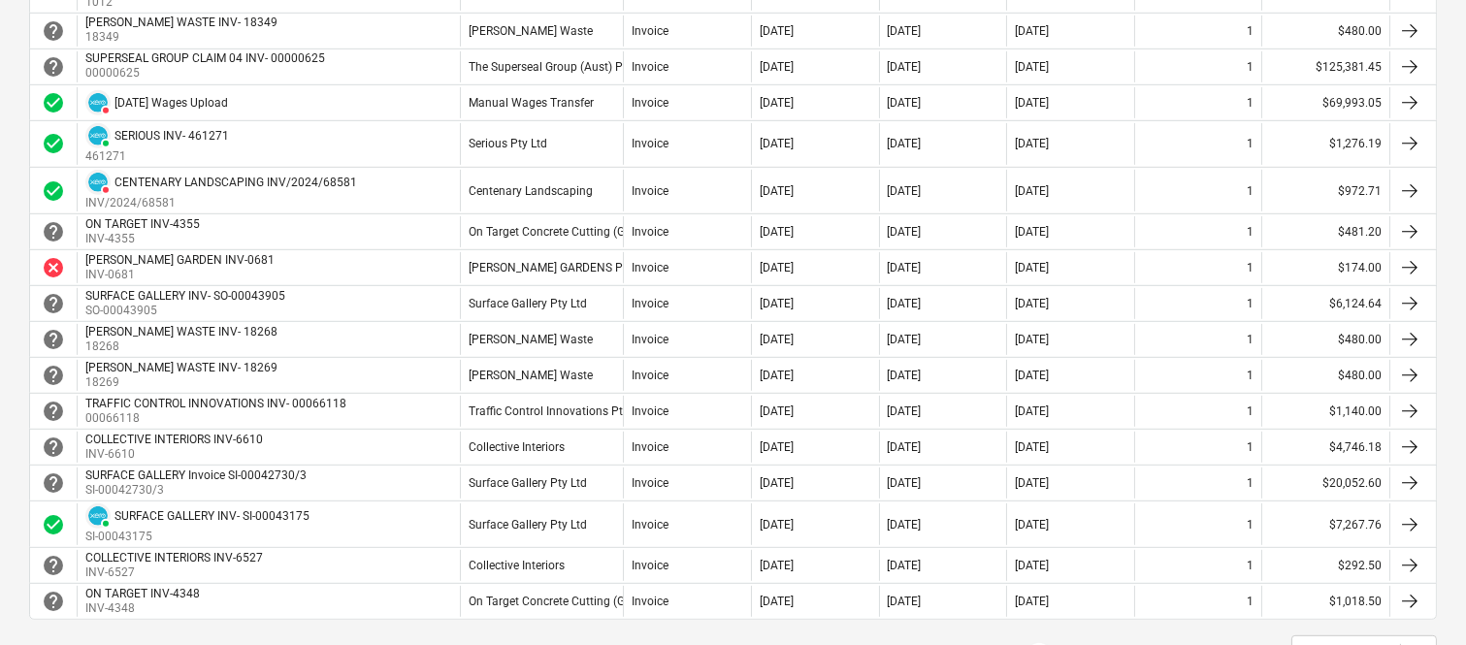
scroll to position [1850, 0]
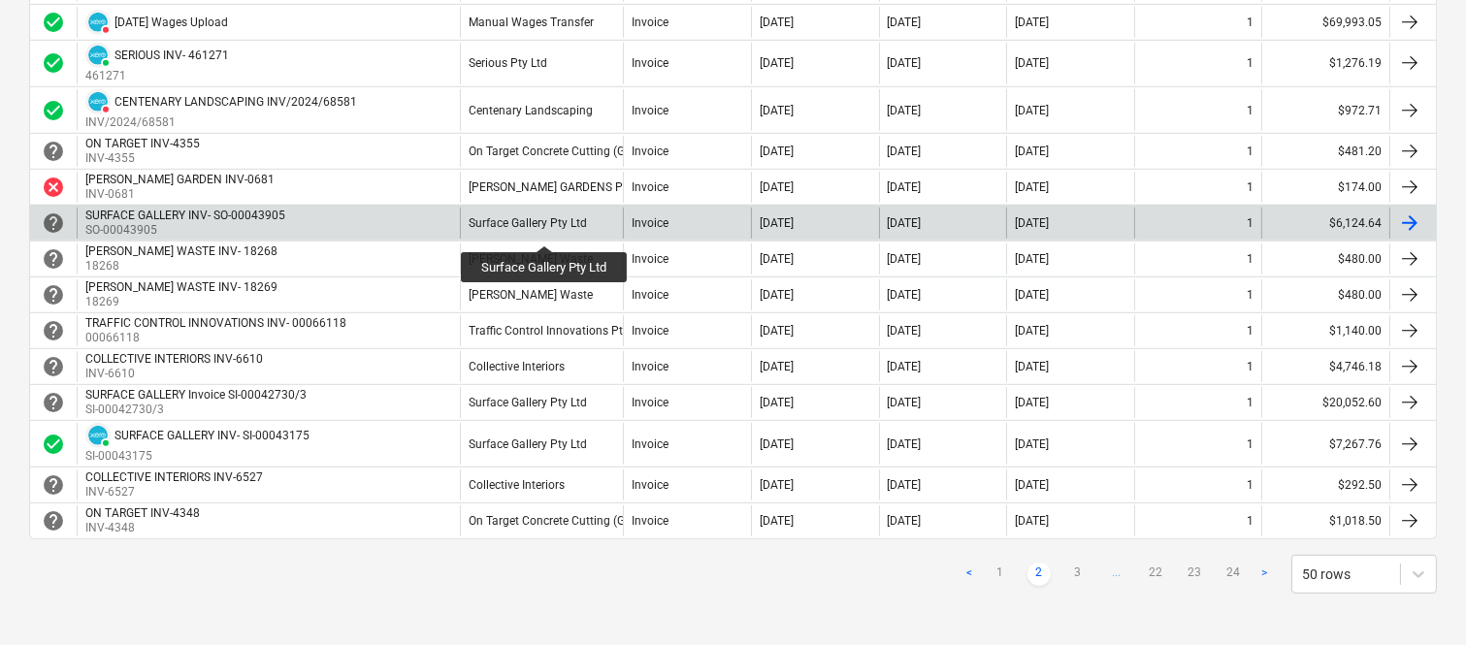
click at [545, 228] on div "Surface Gallery Pty Ltd" at bounding box center [528, 223] width 118 height 14
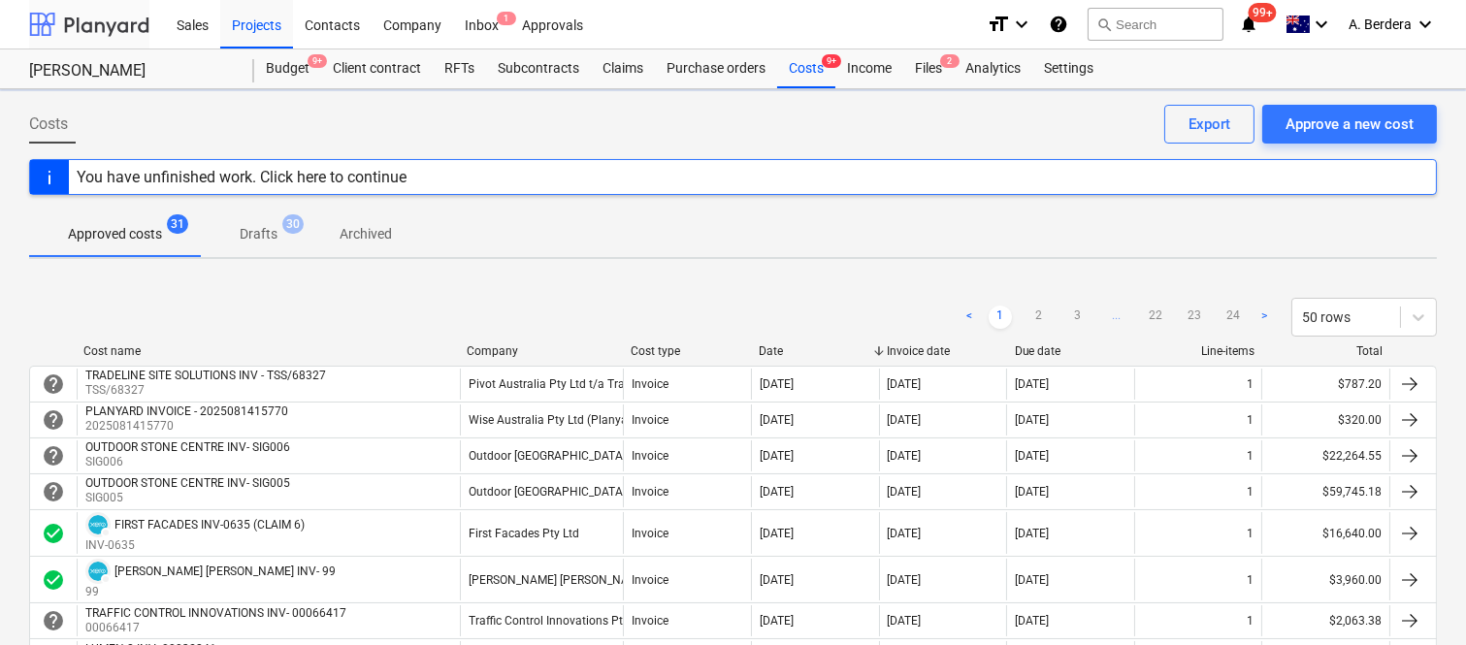
scroll to position [1782, 0]
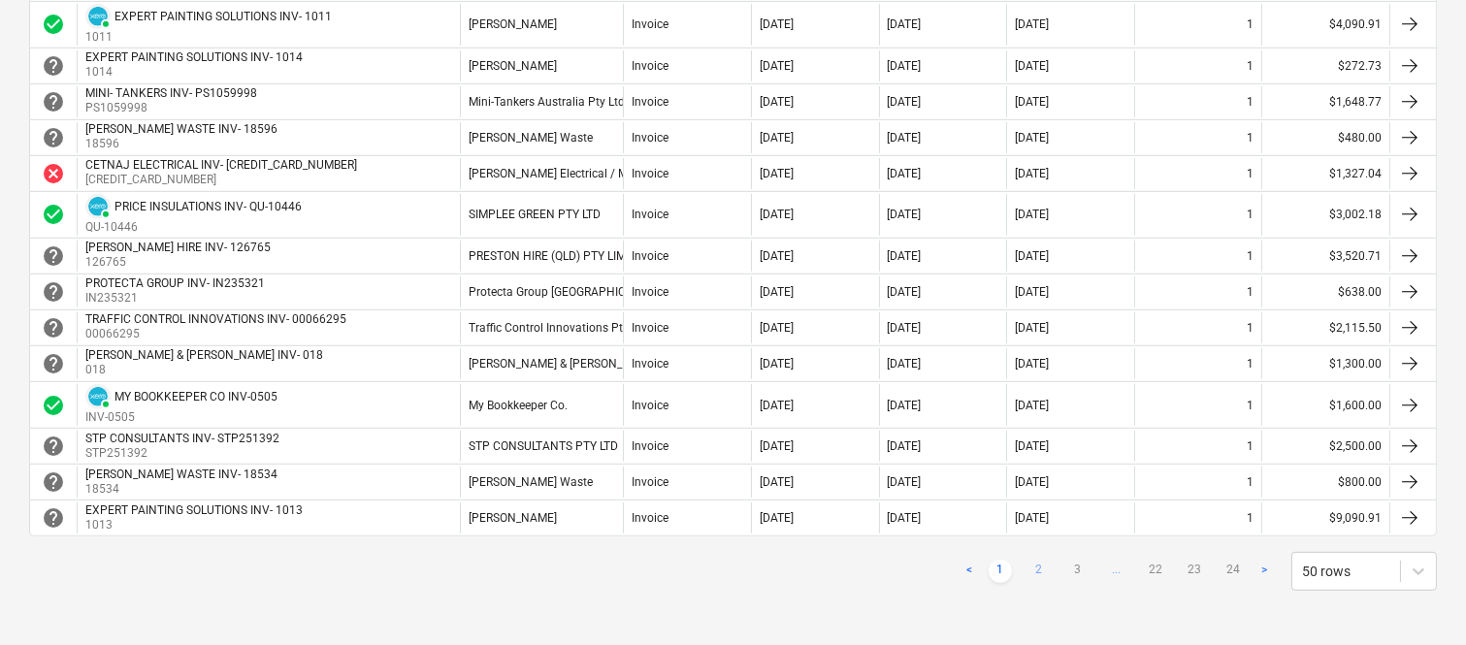
click at [1043, 560] on link "2" at bounding box center [1039, 571] width 23 height 23
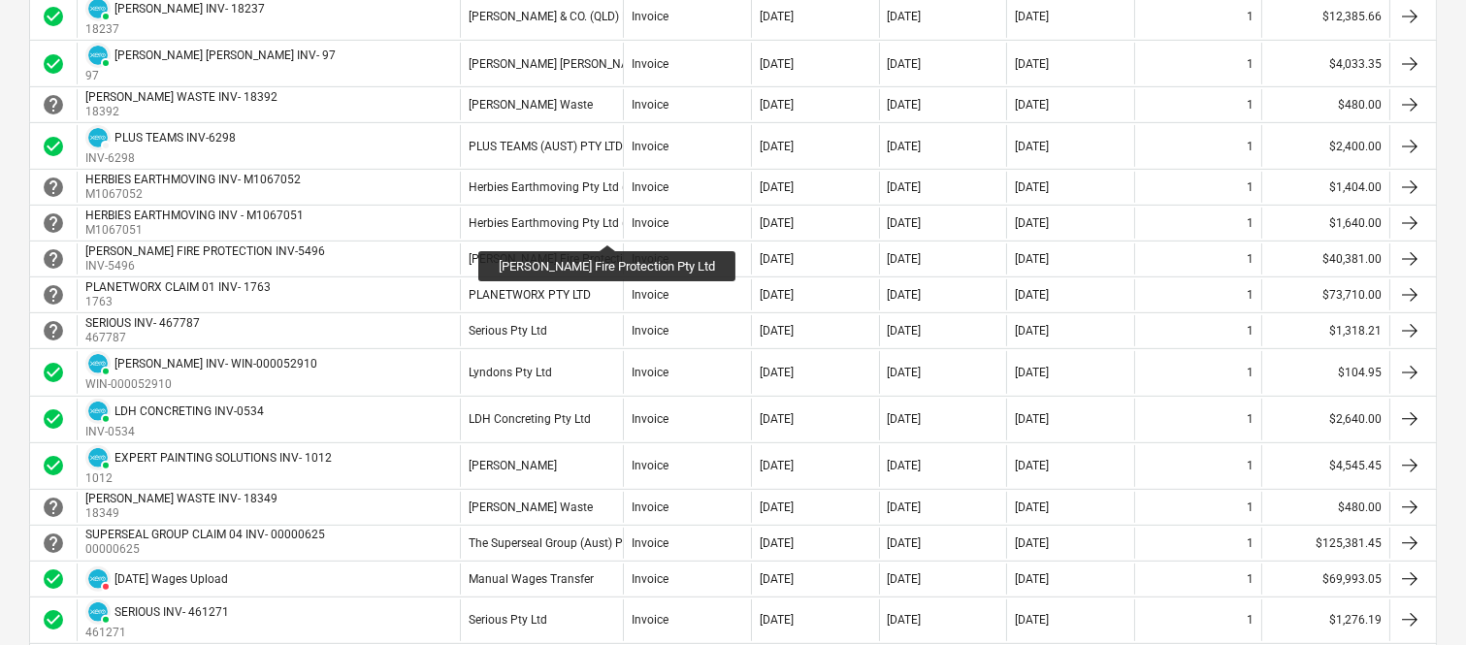
scroll to position [1857, 0]
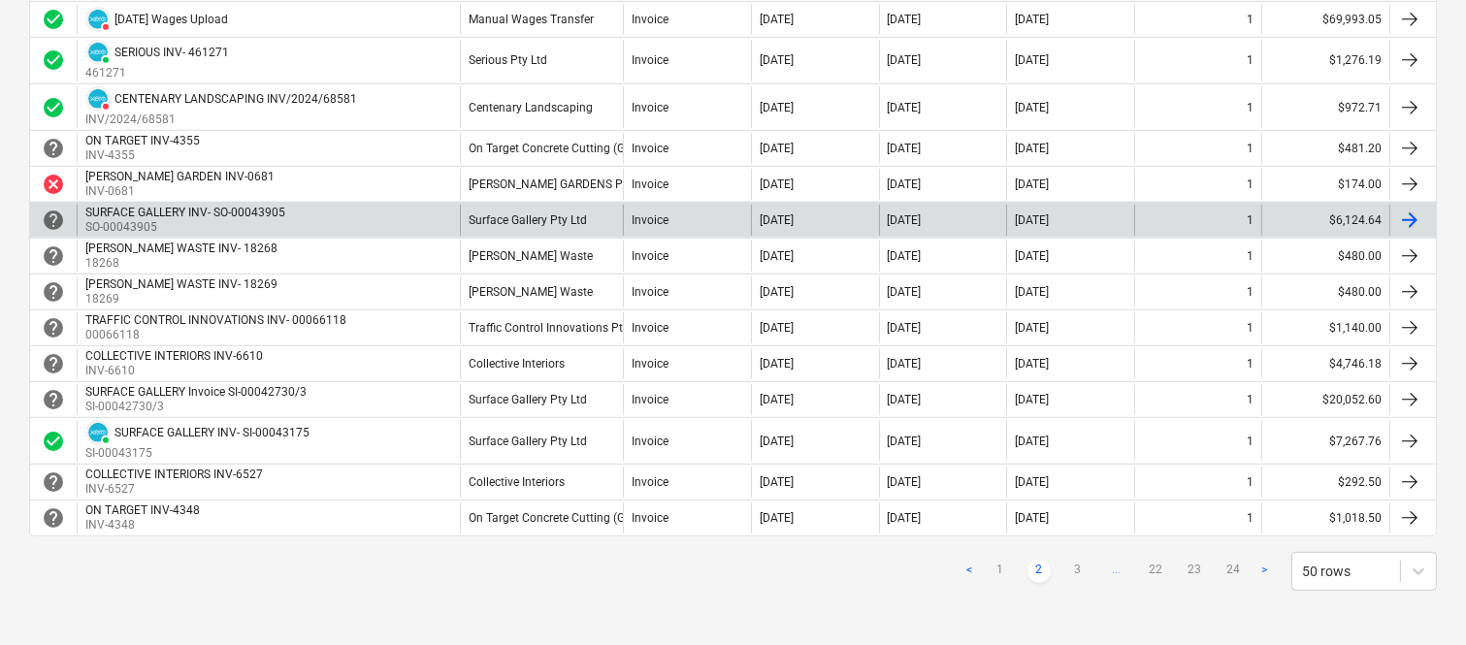
click at [573, 228] on div "Surface Gallery Pty Ltd" at bounding box center [541, 220] width 163 height 31
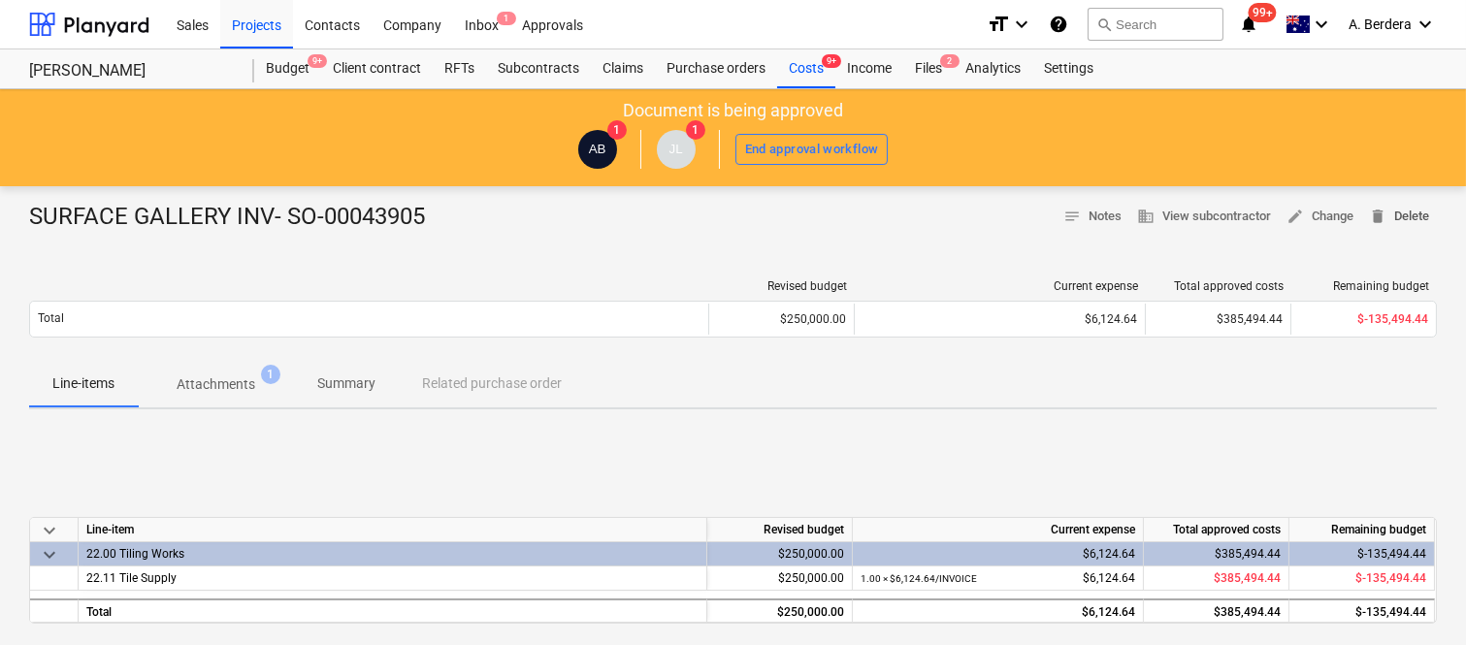
click at [1414, 217] on span "delete Delete" at bounding box center [1399, 217] width 60 height 22
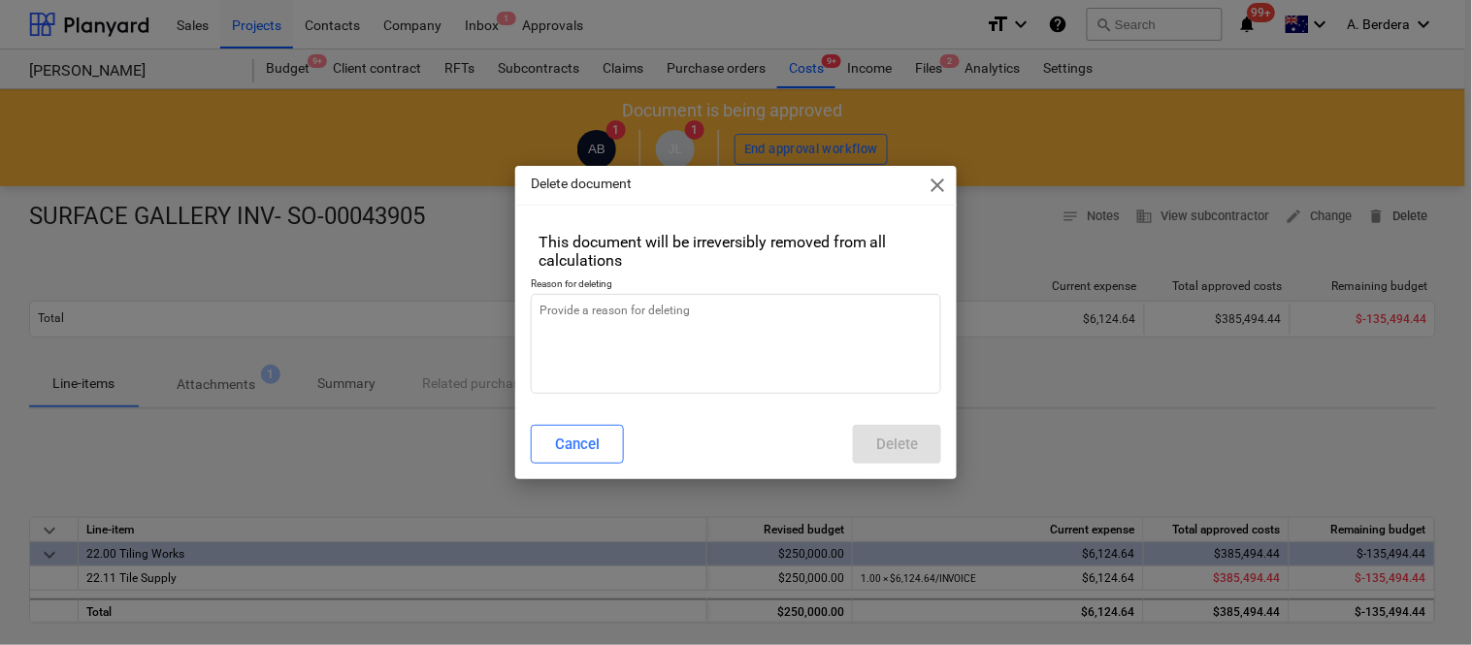
type textarea "x"
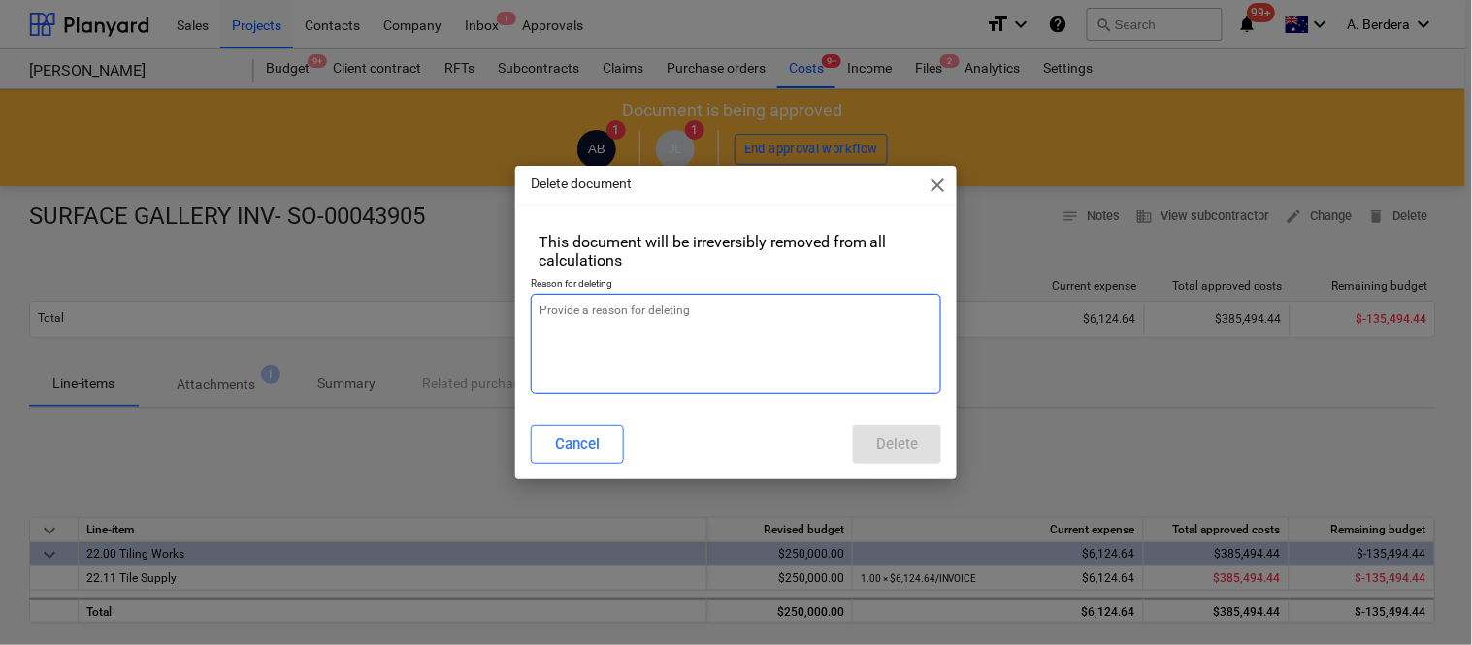
click at [679, 315] on textarea at bounding box center [736, 344] width 410 height 100
type textarea "R"
type textarea "x"
type textarea "RE"
type textarea "x"
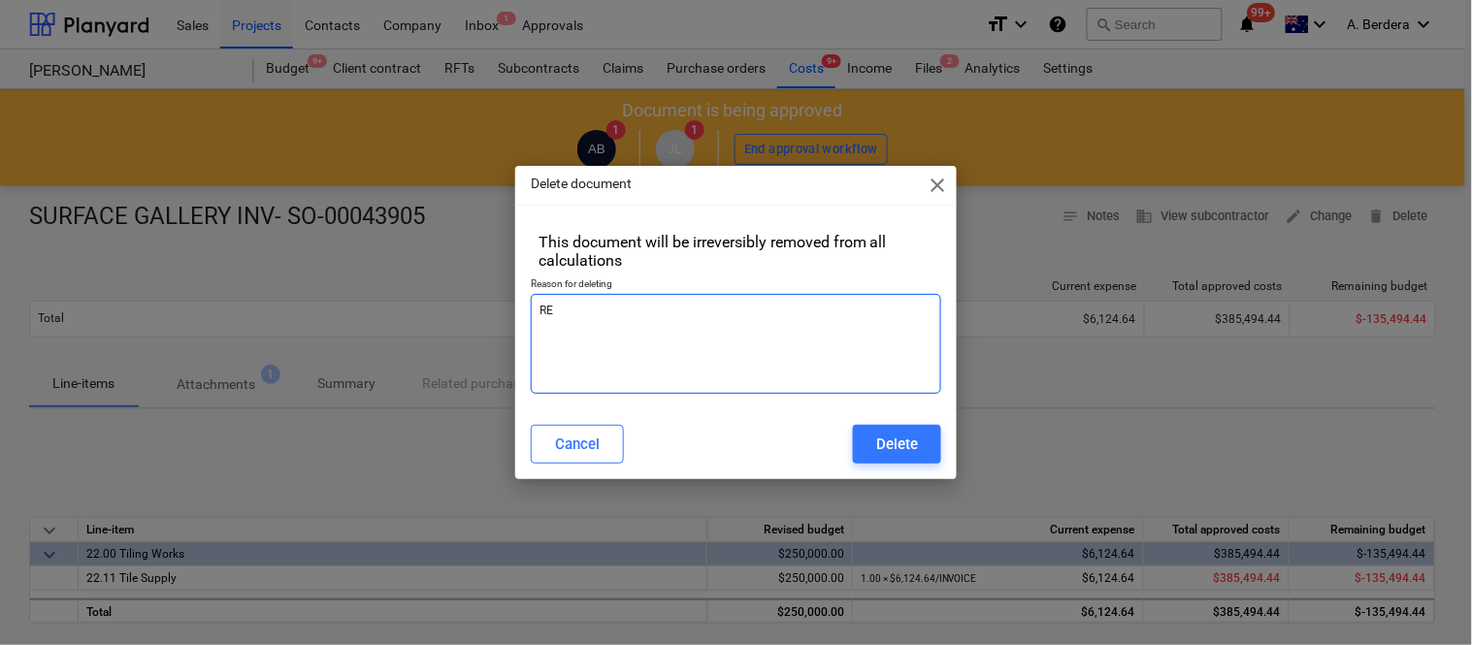
type textarea "REP"
type textarea "x"
type textarea "REPA"
type textarea "x"
type textarea "REPAA"
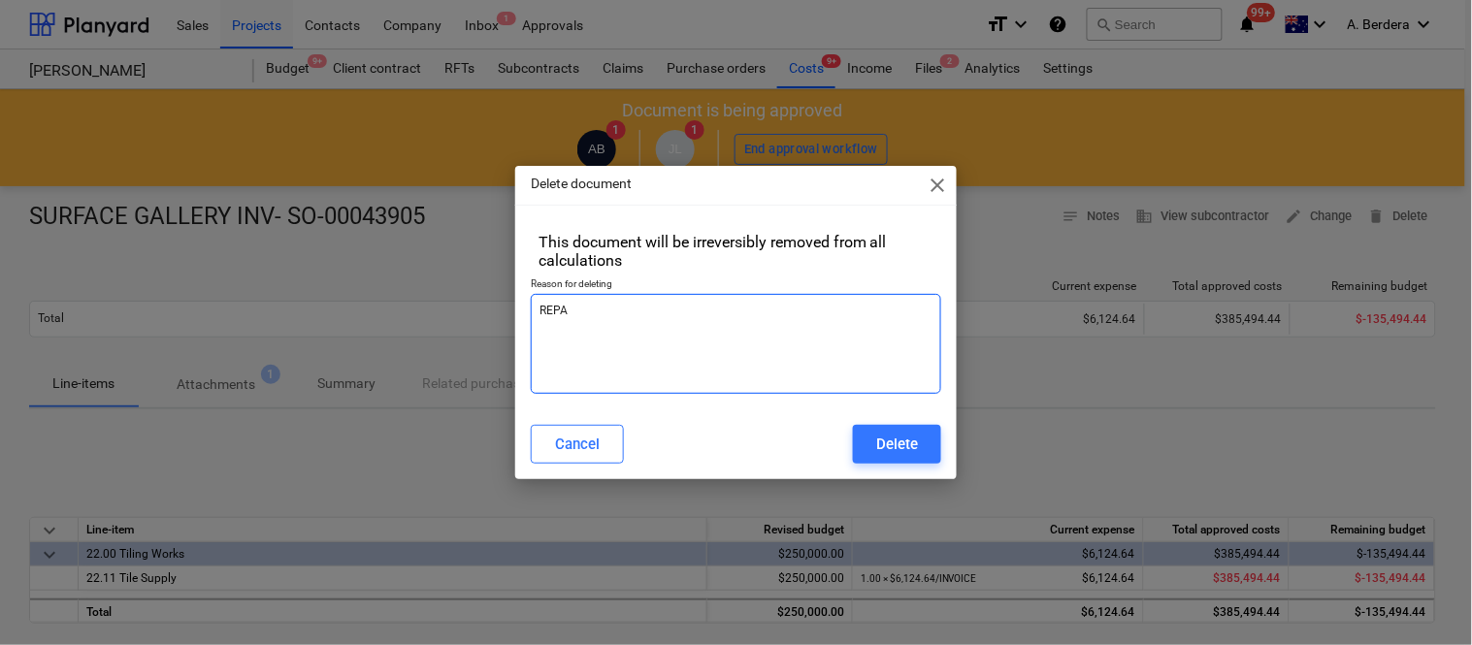
type textarea "x"
type textarea "REPA"
type textarea "x"
type textarea "REP"
type textarea "x"
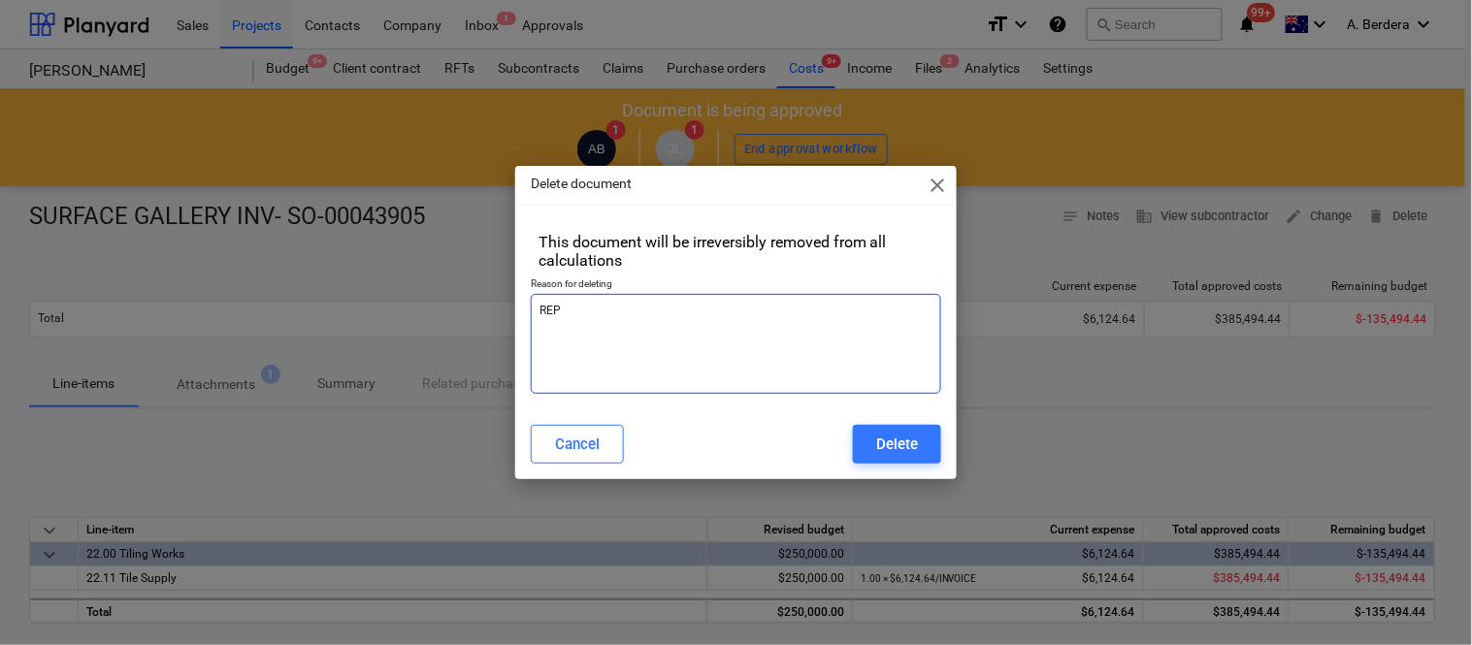
type textarea "REPL"
type textarea "x"
type textarea "REPLA"
type textarea "x"
type textarea "REPLAC"
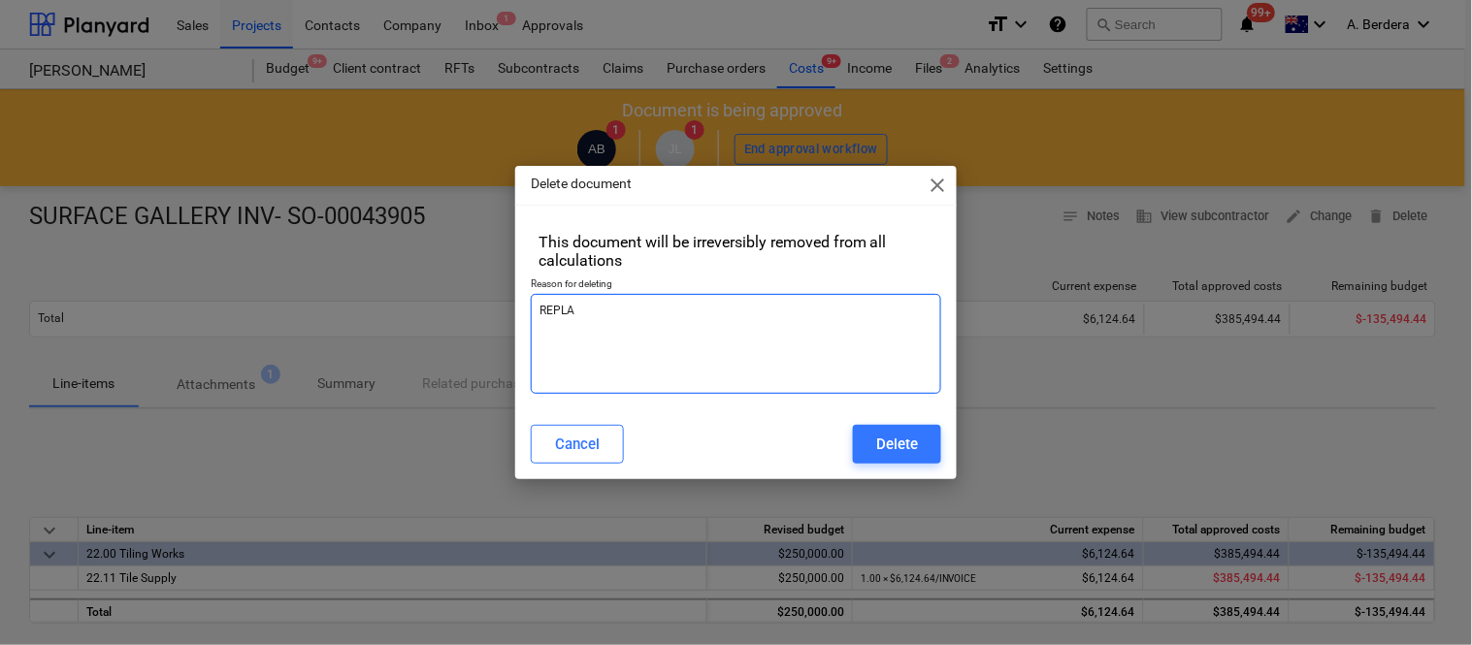
type textarea "x"
type textarea "REPLACE"
type textarea "x"
type textarea "REPLACE"
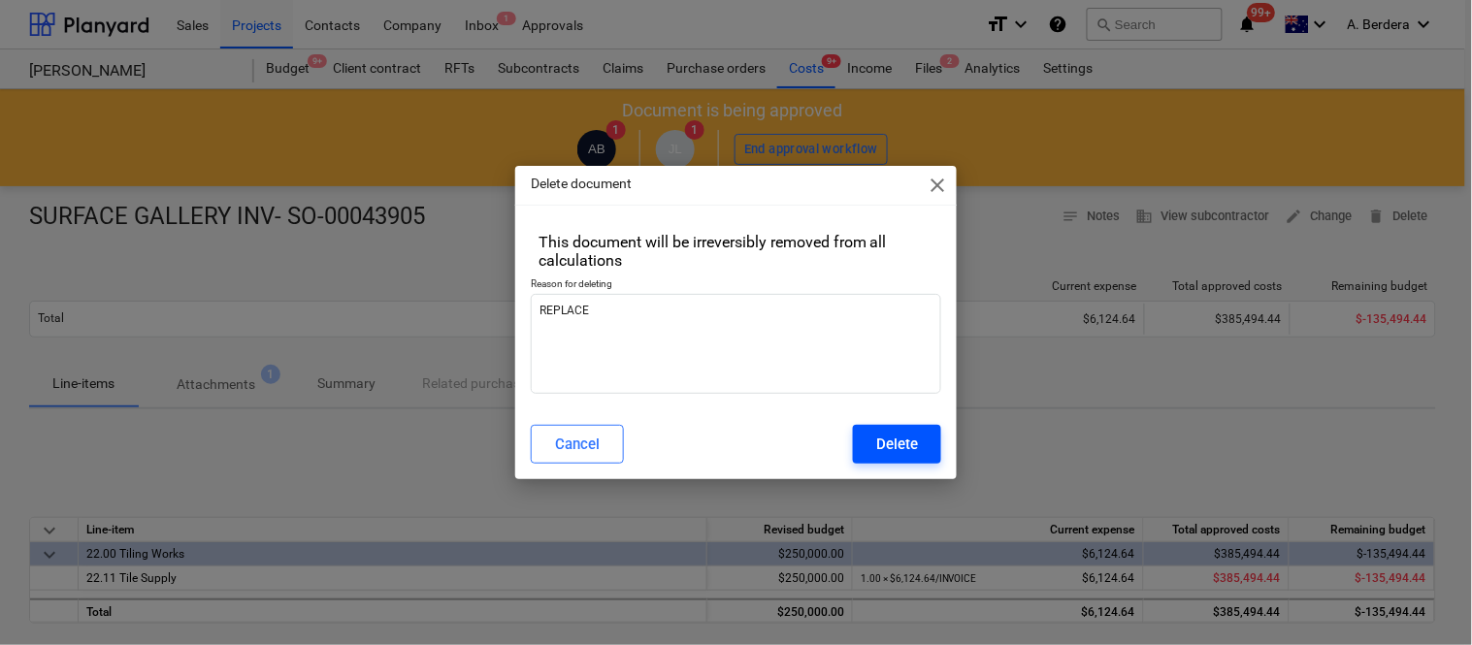
click at [907, 442] on div "Delete" at bounding box center [897, 444] width 42 height 25
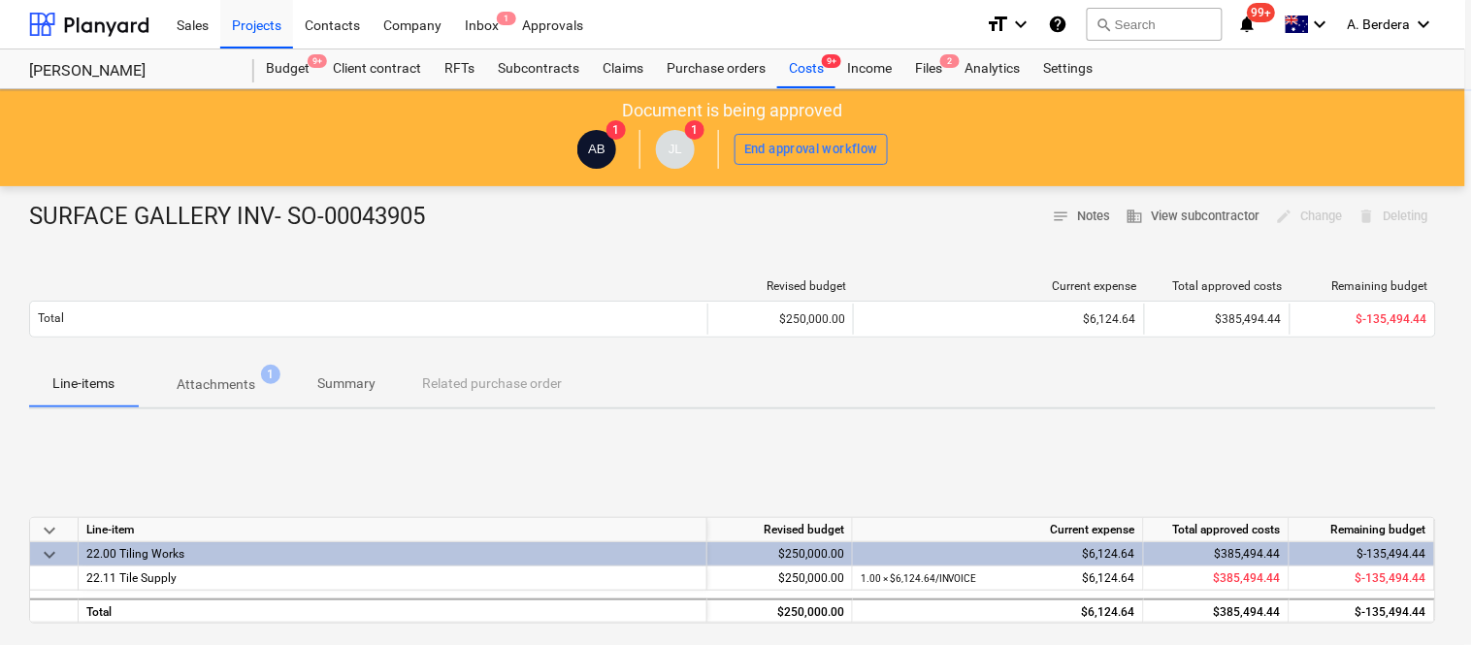
type textarea "x"
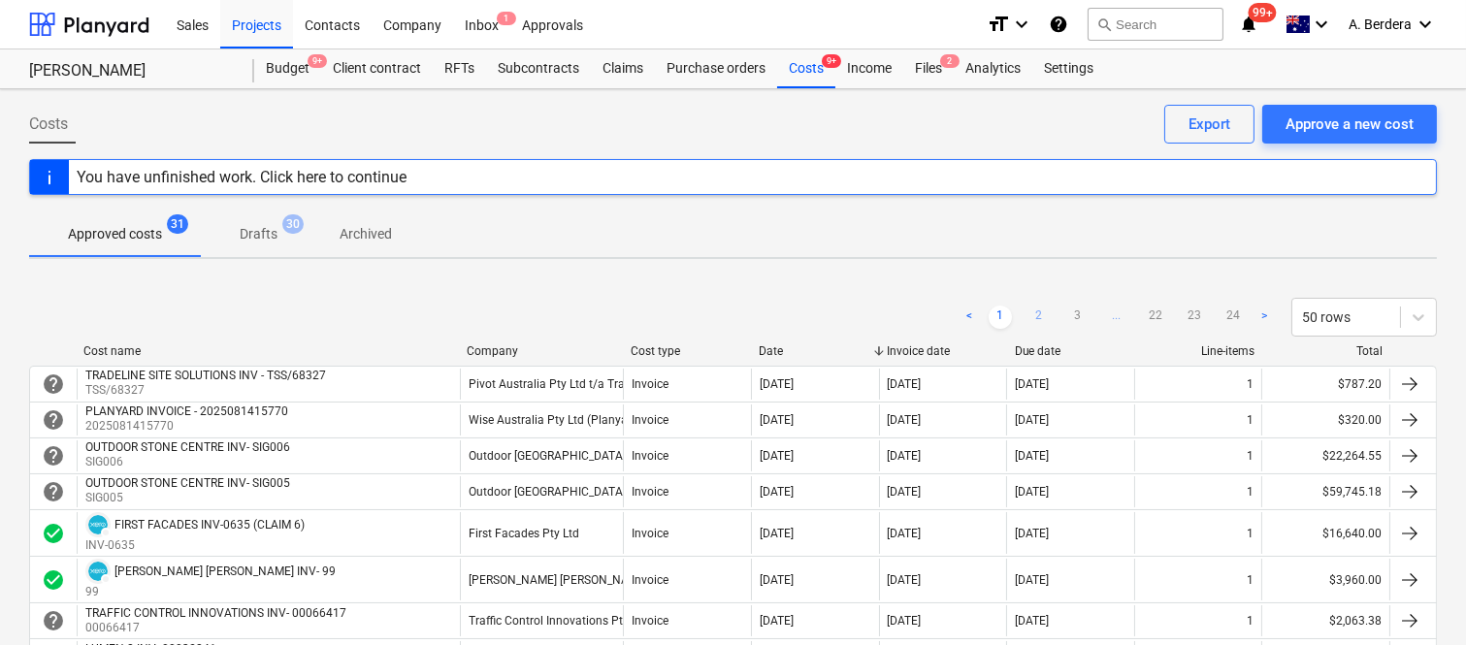
click at [1043, 313] on link "2" at bounding box center [1039, 317] width 23 height 23
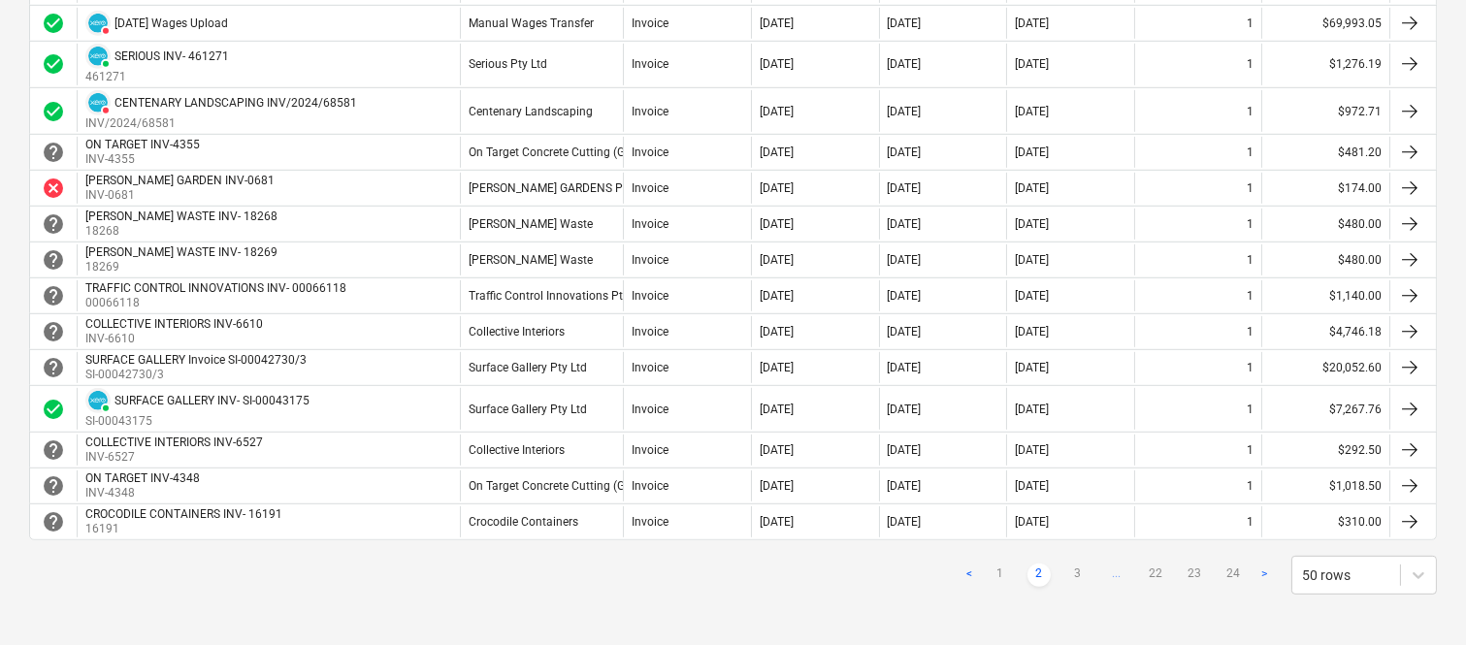
scroll to position [1857, 0]
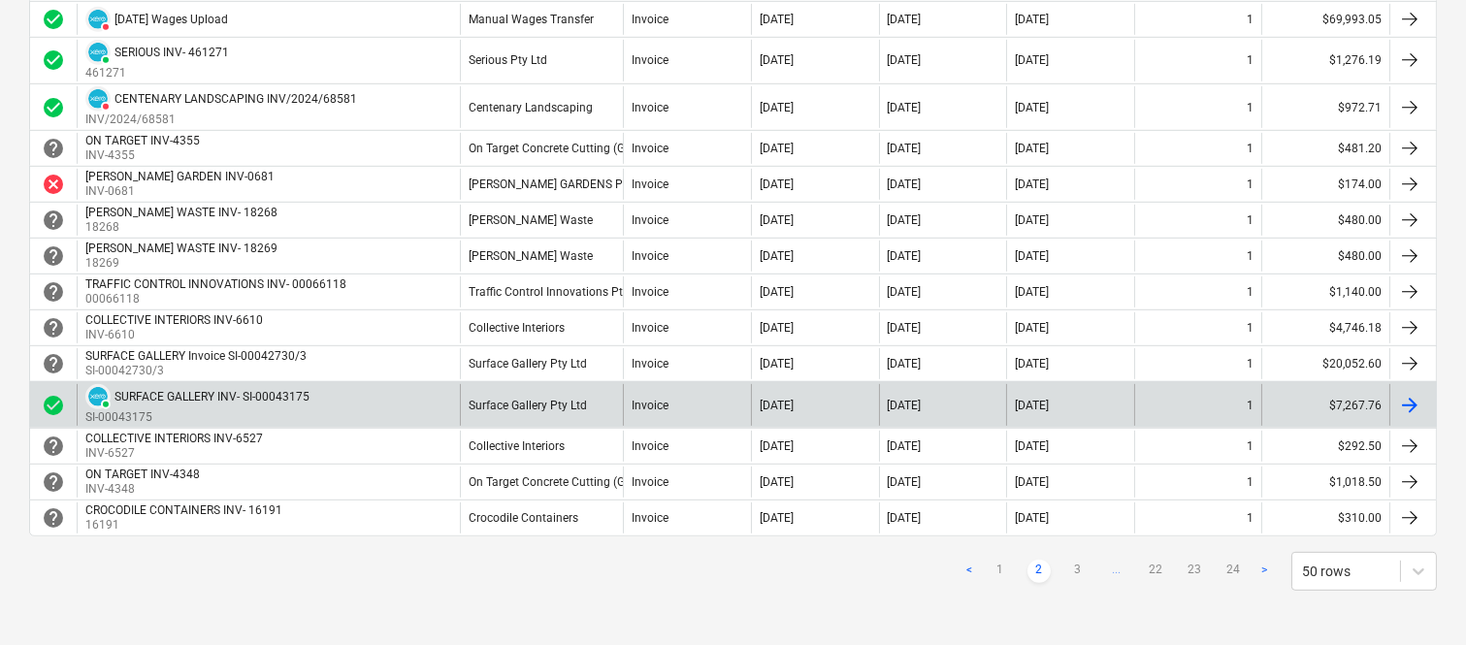
click at [344, 408] on div "PAID SURFACE GALLERY INV- SI-00043175 SI-00043175" at bounding box center [268, 405] width 383 height 42
